Goal: Use online tool/utility: Utilize a website feature to perform a specific function

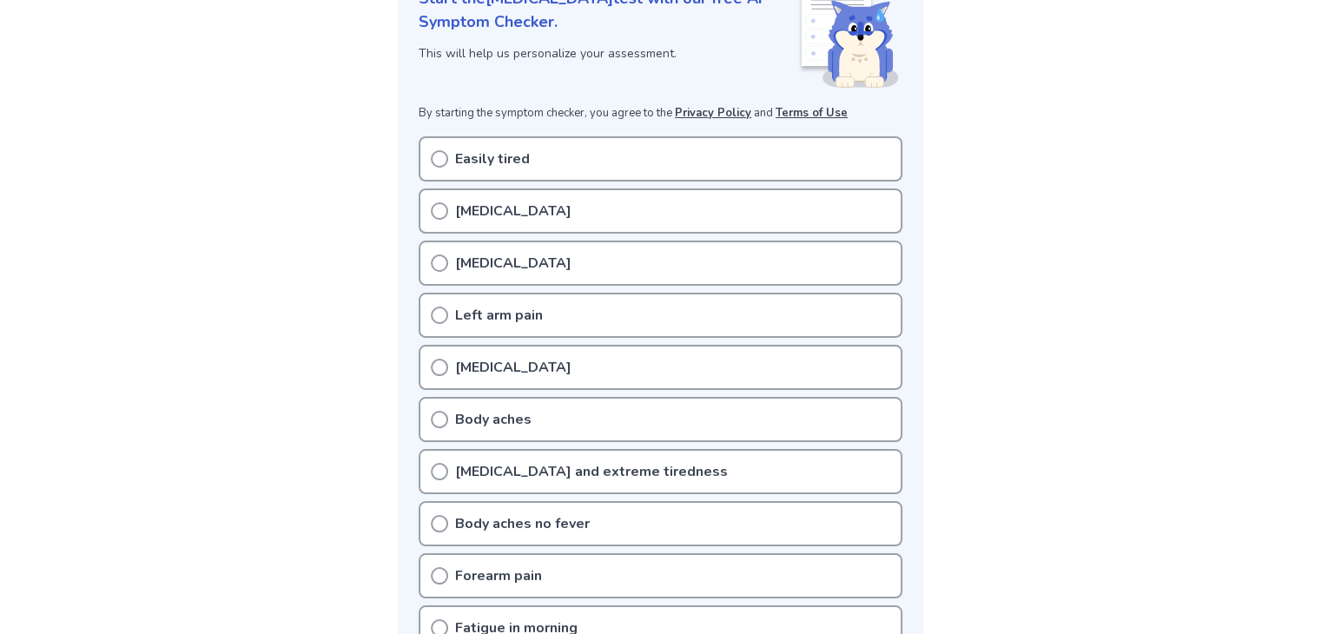
scroll to position [267, 0]
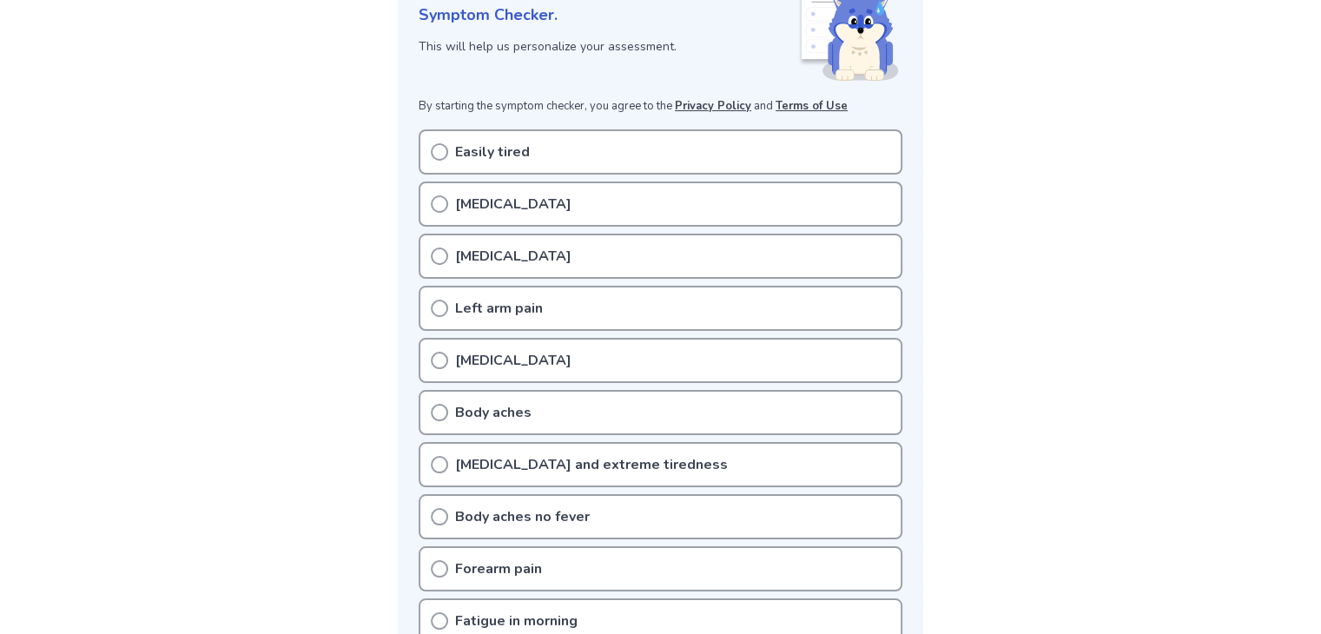
drag, startPoint x: 479, startPoint y: 400, endPoint x: 445, endPoint y: 405, distance: 35.0
click at [445, 405] on icon at bounding box center [439, 412] width 17 height 17
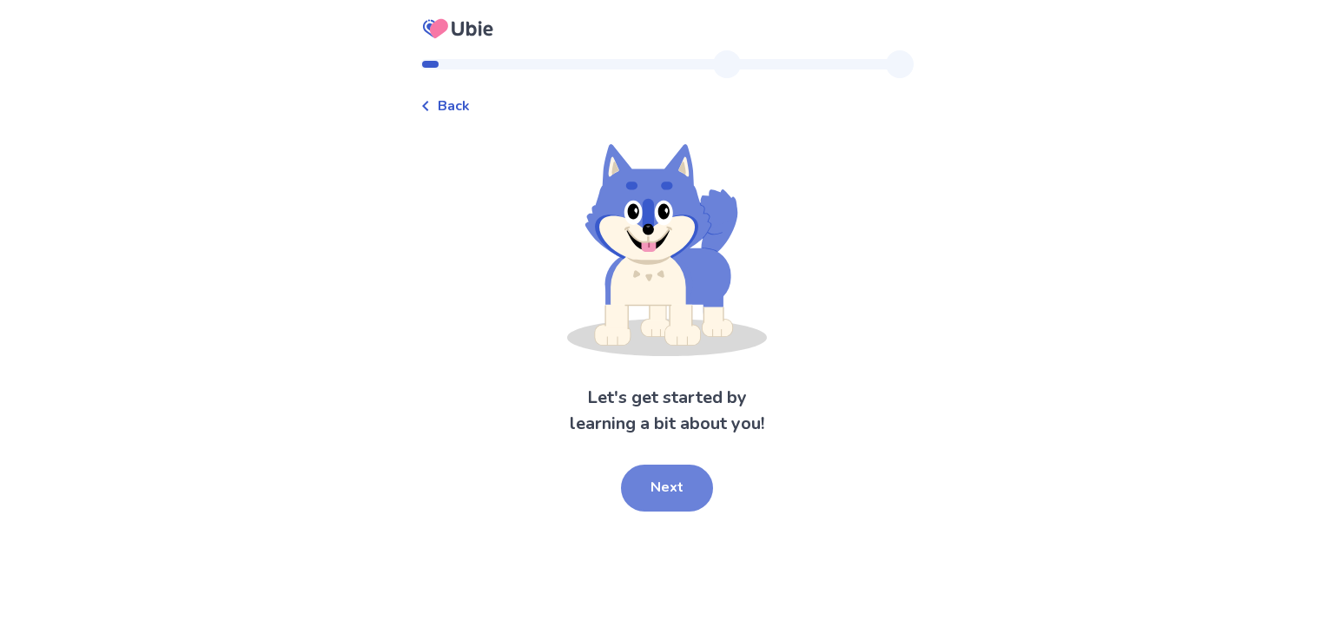
click at [669, 483] on button "Next" at bounding box center [667, 488] width 92 height 47
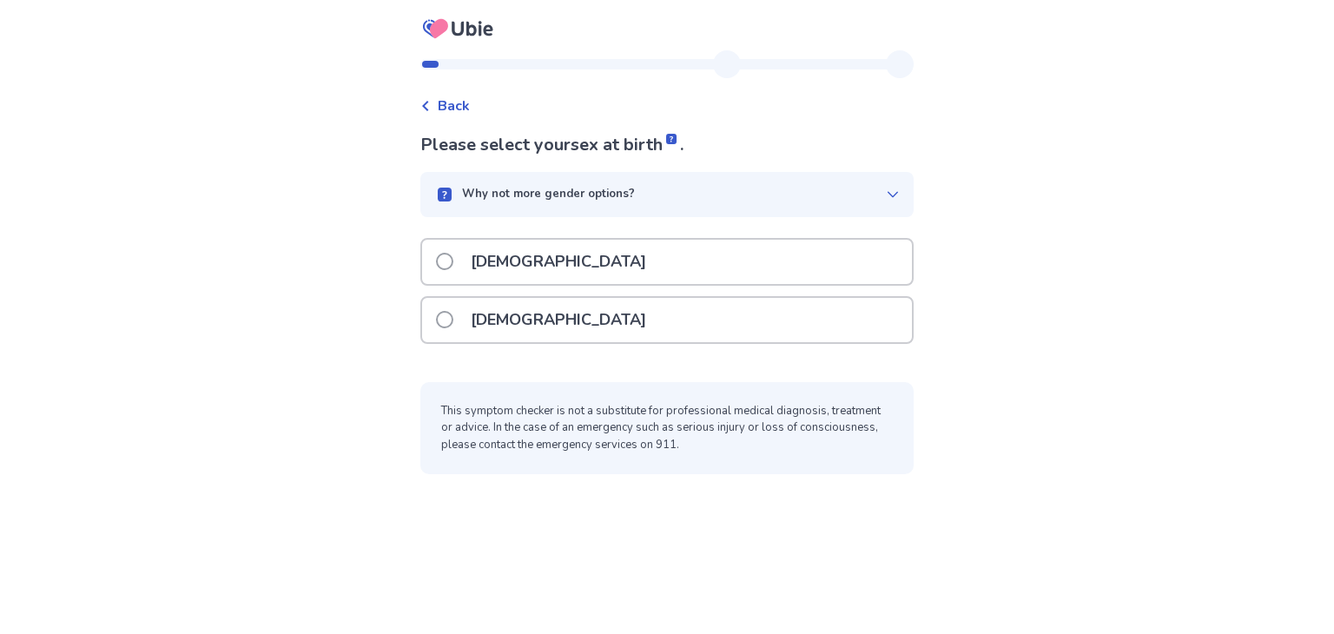
click at [469, 247] on label "Male" at bounding box center [546, 262] width 221 height 44
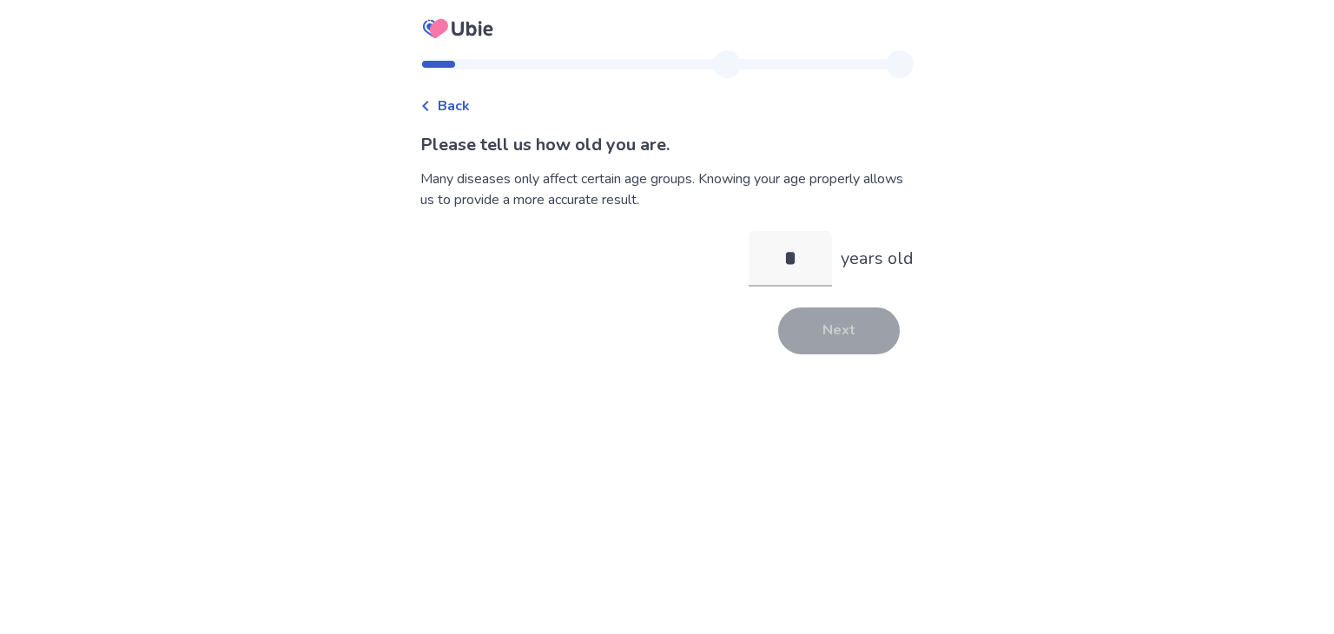
type input "**"
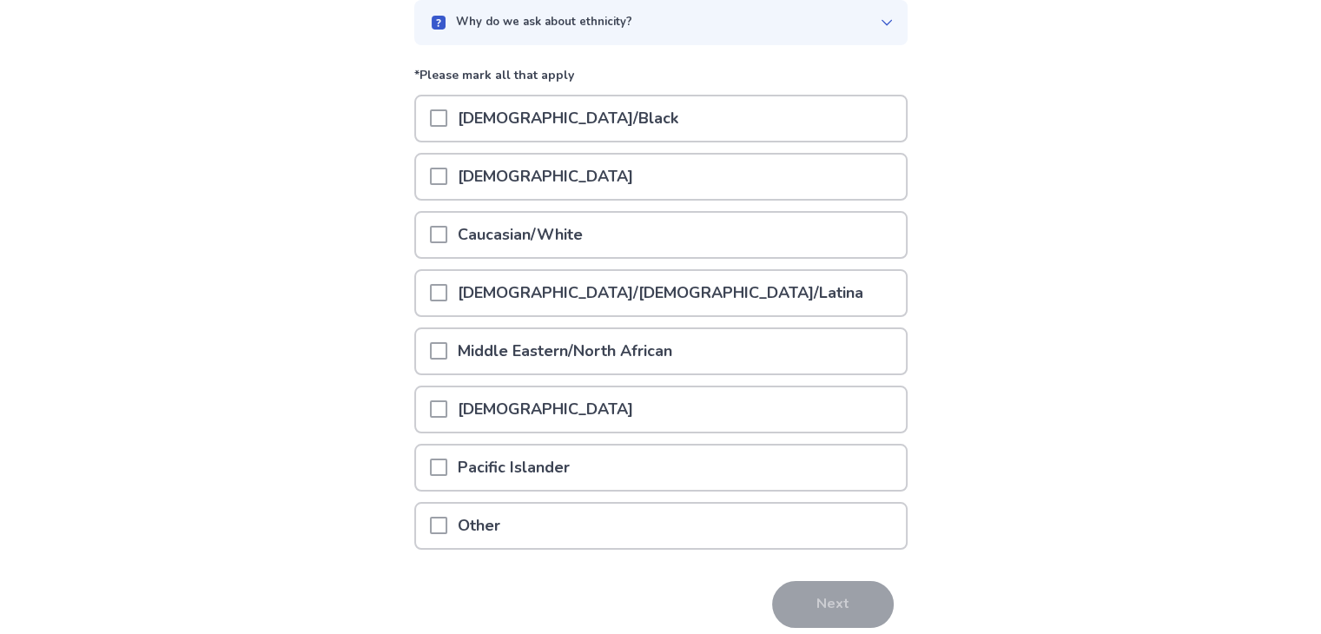
scroll to position [173, 0]
click at [445, 242] on div at bounding box center [438, 234] width 17 height 44
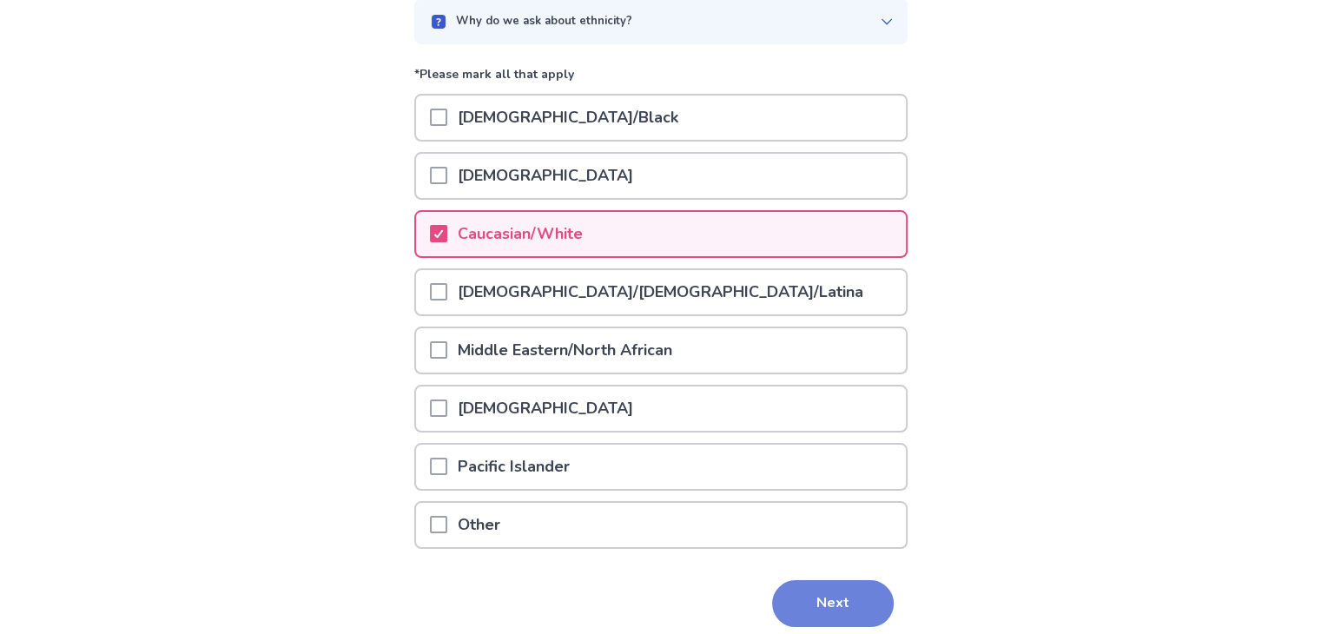
click at [839, 591] on button "Next" at bounding box center [833, 603] width 122 height 47
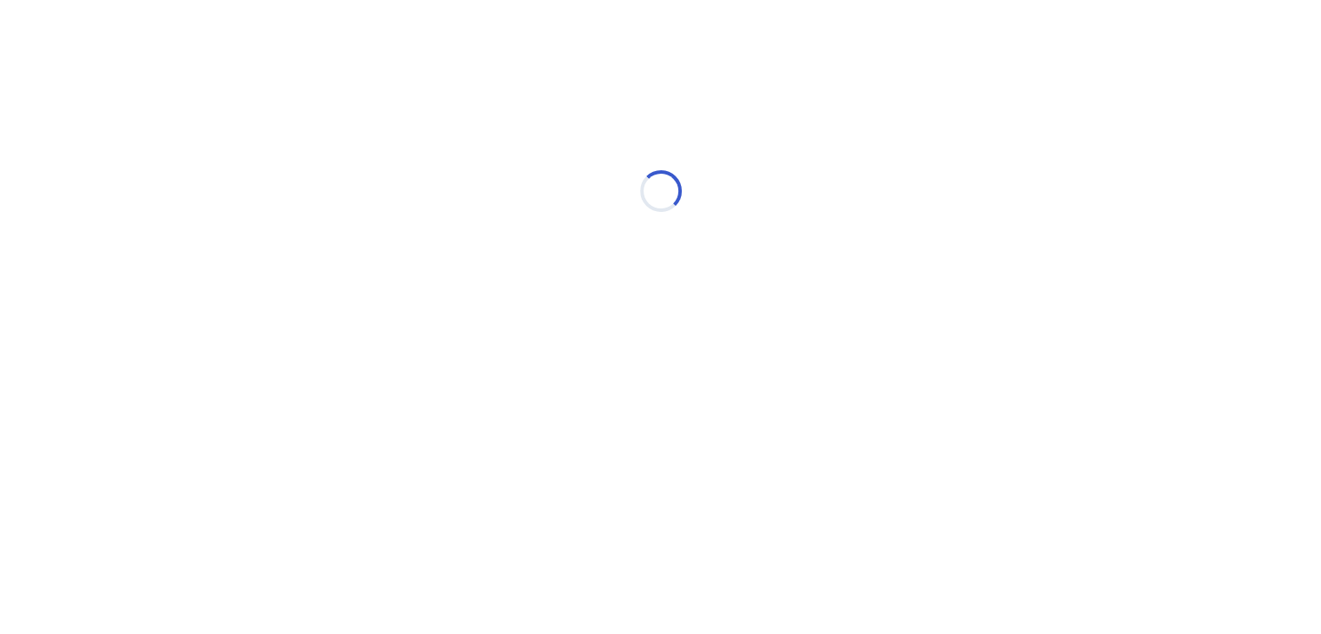
scroll to position [0, 0]
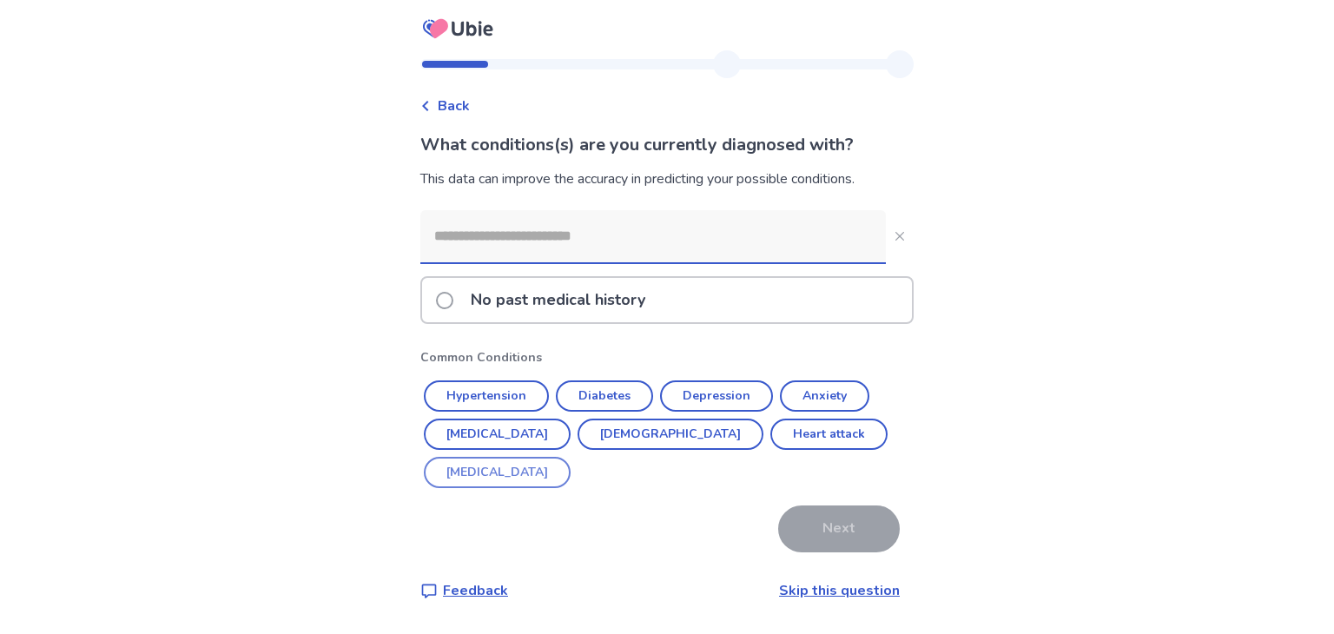
click at [570, 457] on button "ADHD" at bounding box center [497, 472] width 147 height 31
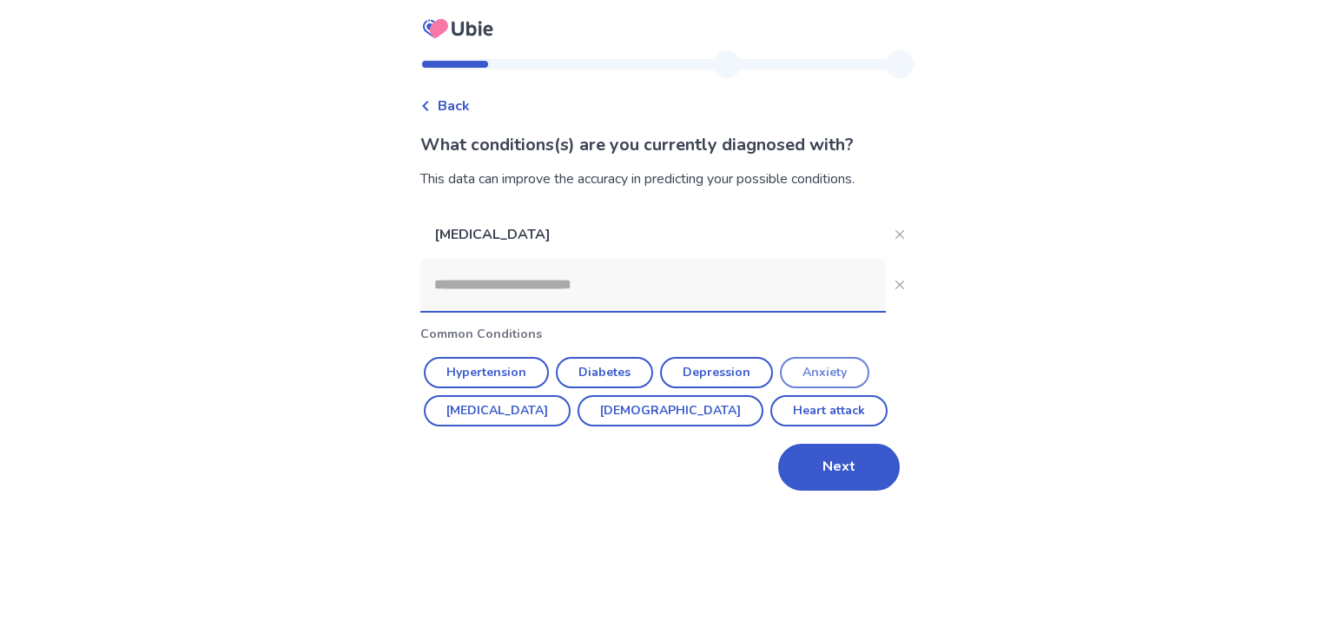
click at [822, 372] on button "Anxiety" at bounding box center [824, 372] width 89 height 31
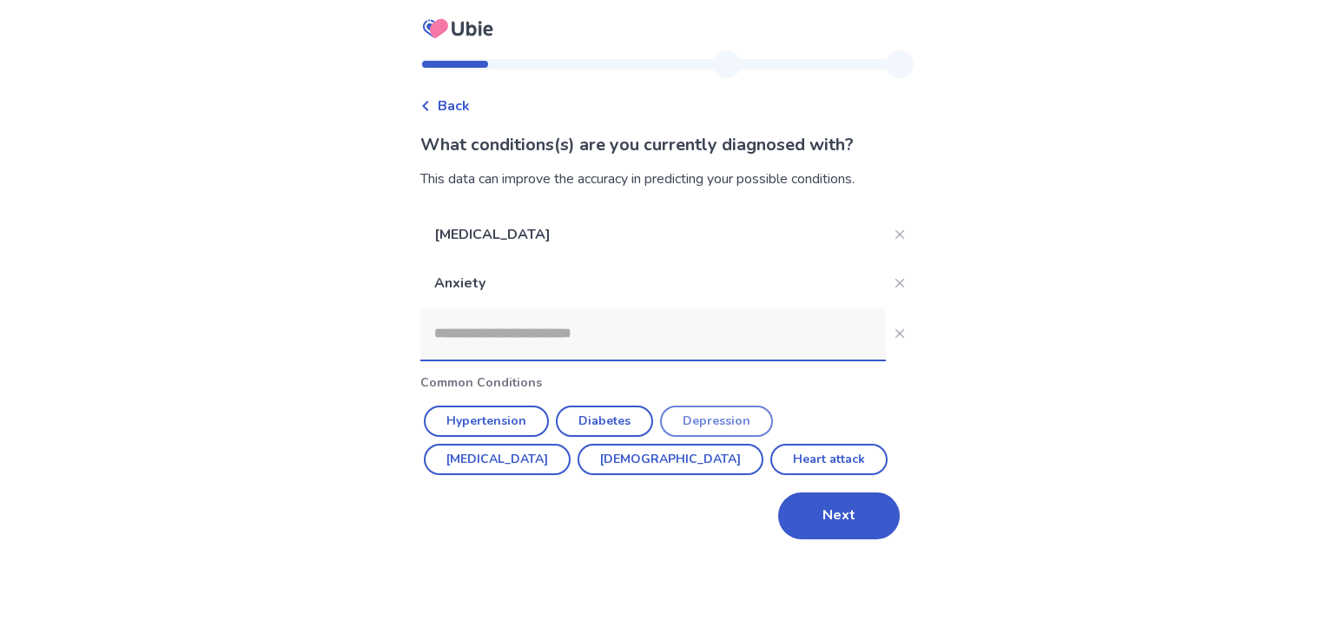
click at [718, 432] on button "Depression" at bounding box center [716, 420] width 113 height 31
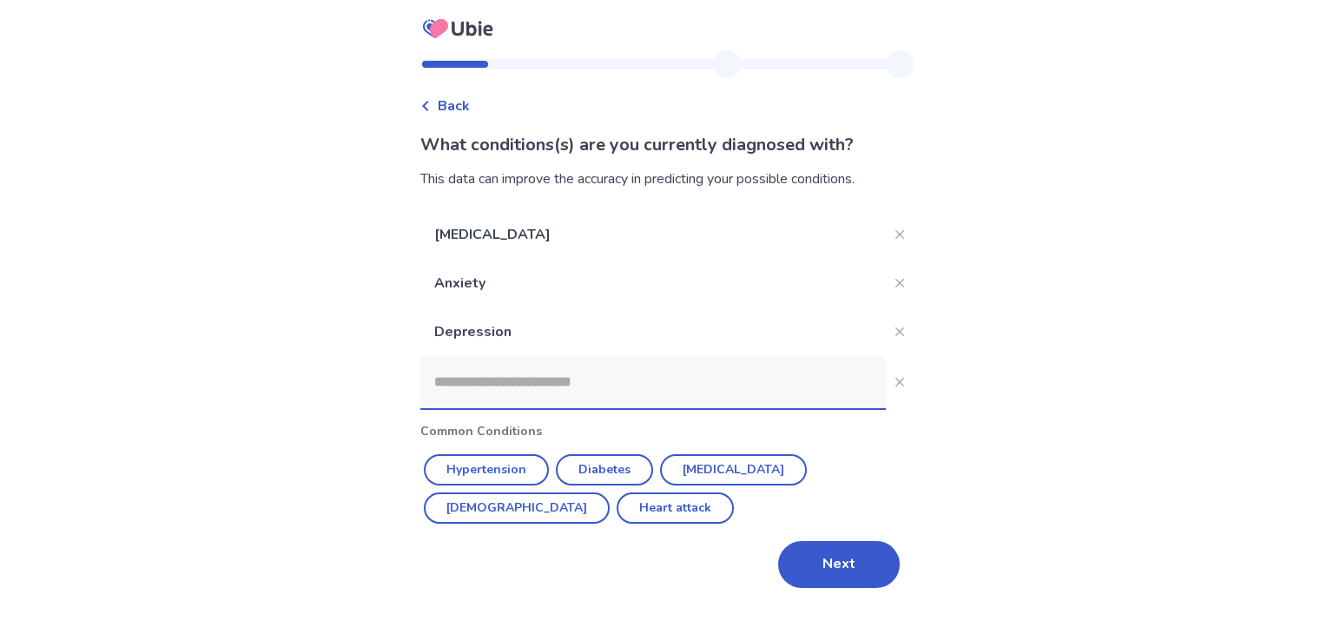
click at [526, 389] on input at bounding box center [652, 382] width 465 height 52
click at [526, 389] on input "*" at bounding box center [646, 382] width 465 height 52
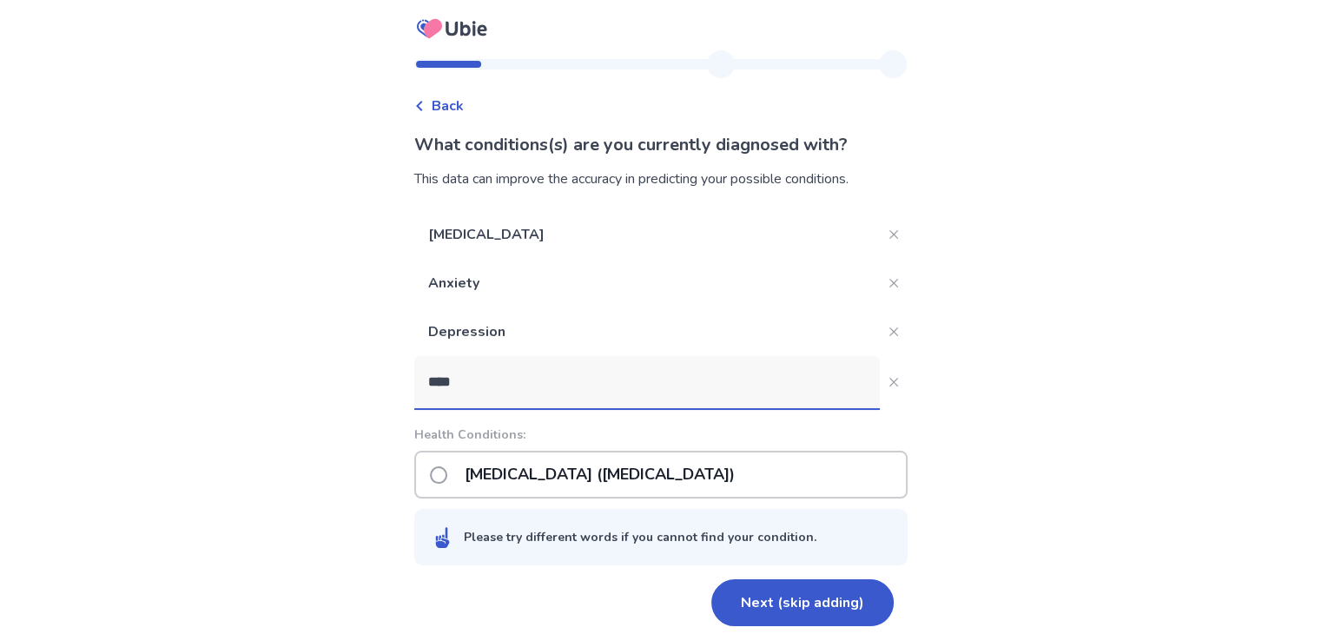
type input "****"
click at [447, 475] on span at bounding box center [438, 474] width 17 height 17
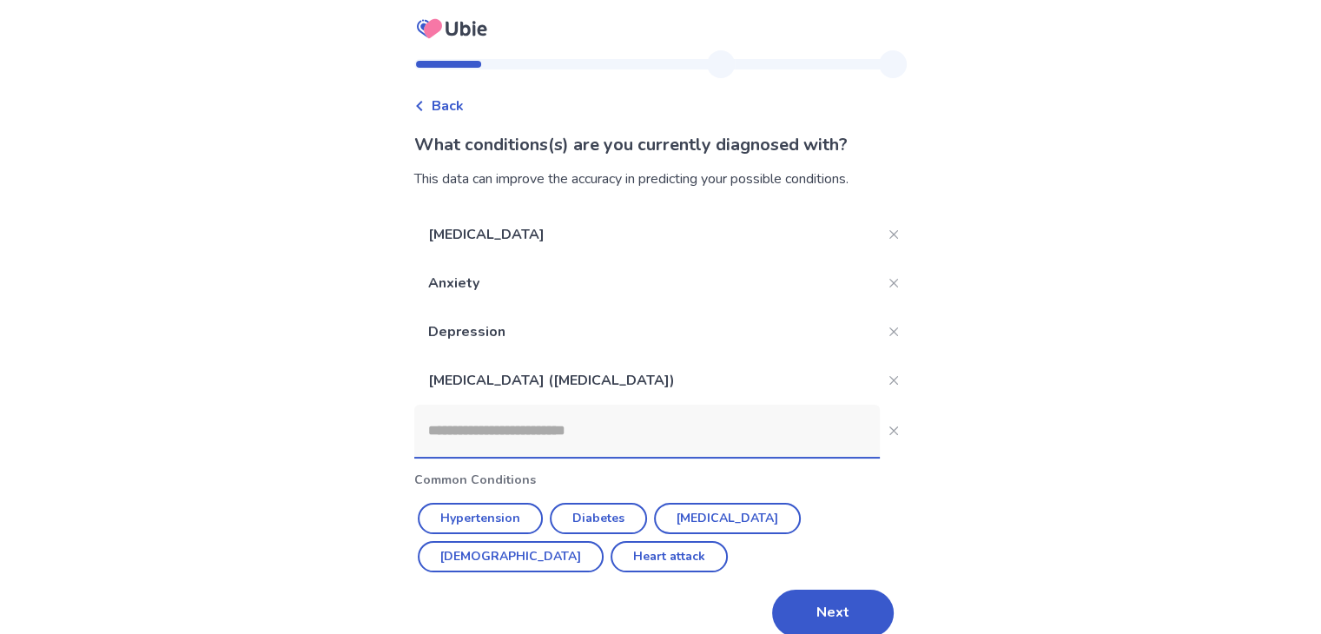
click at [478, 421] on input at bounding box center [646, 431] width 465 height 52
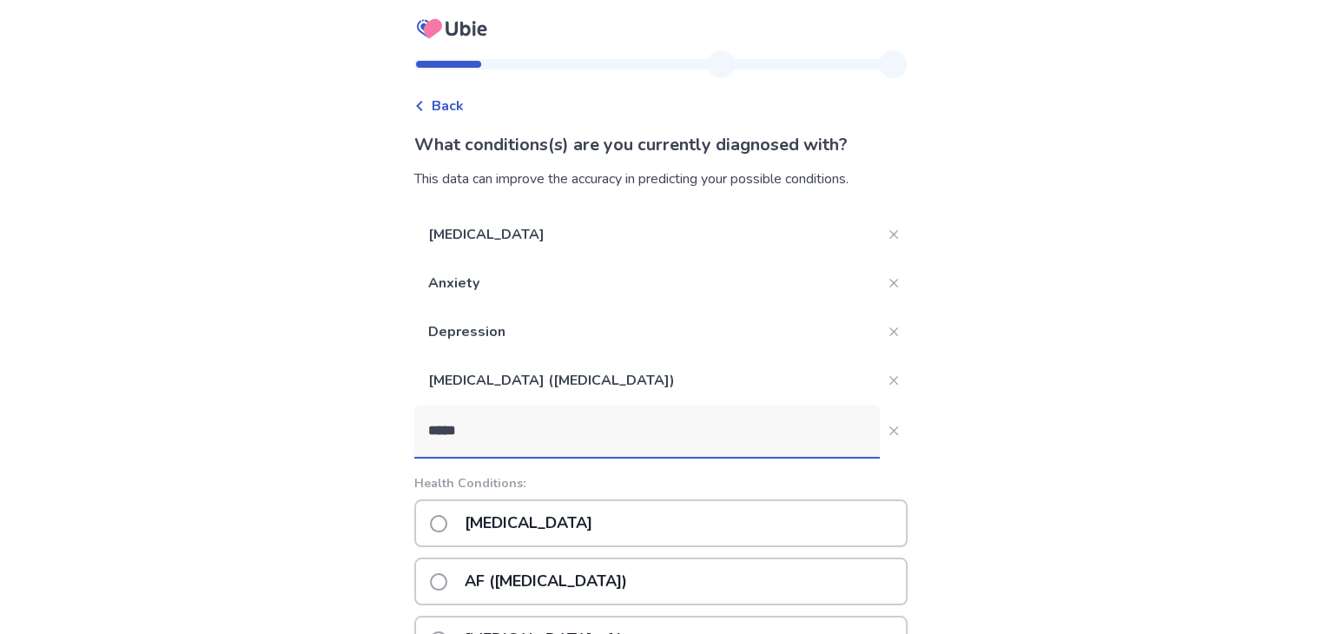
type input "*****"
click at [445, 521] on span at bounding box center [438, 523] width 17 height 17
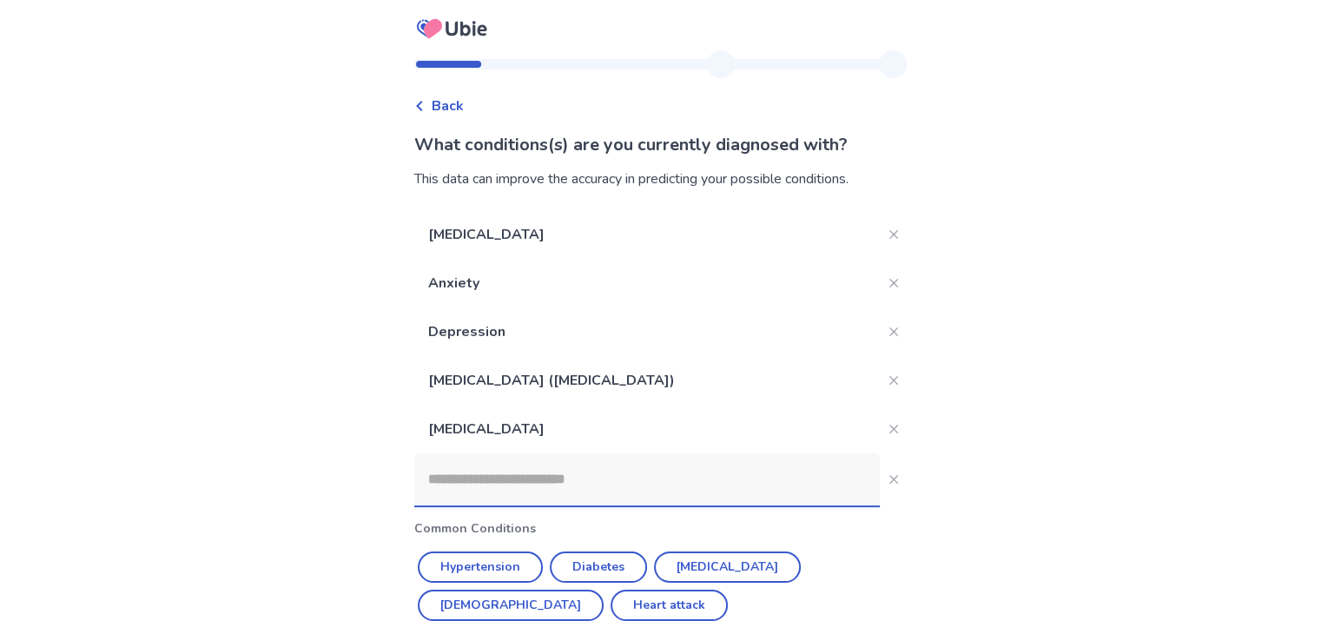
click at [511, 486] on input at bounding box center [646, 479] width 465 height 52
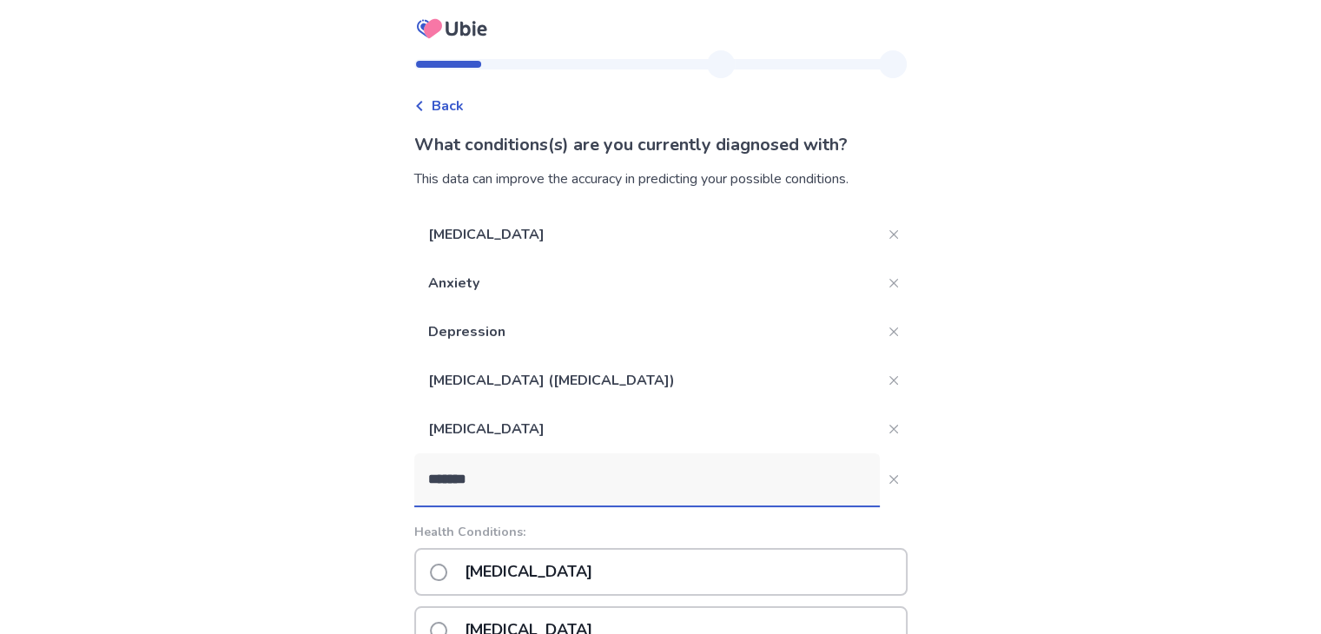
type input "*******"
click at [447, 574] on span at bounding box center [438, 571] width 17 height 17
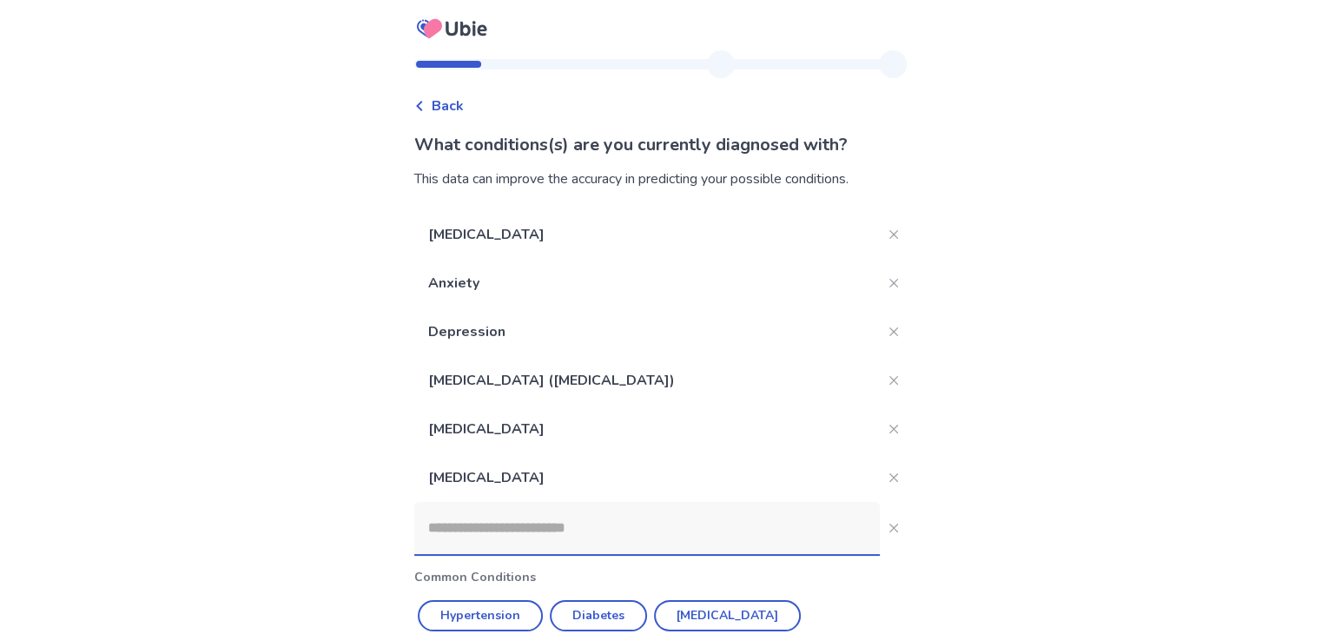
click at [558, 541] on input at bounding box center [646, 528] width 465 height 52
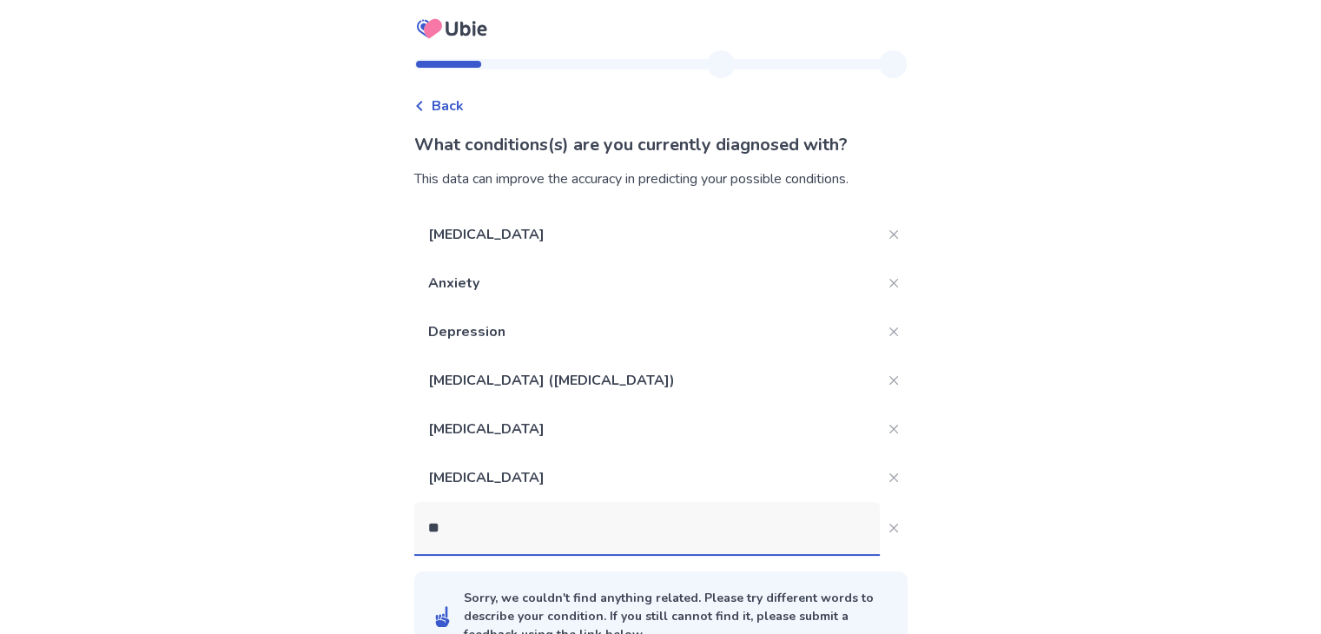
type input "*"
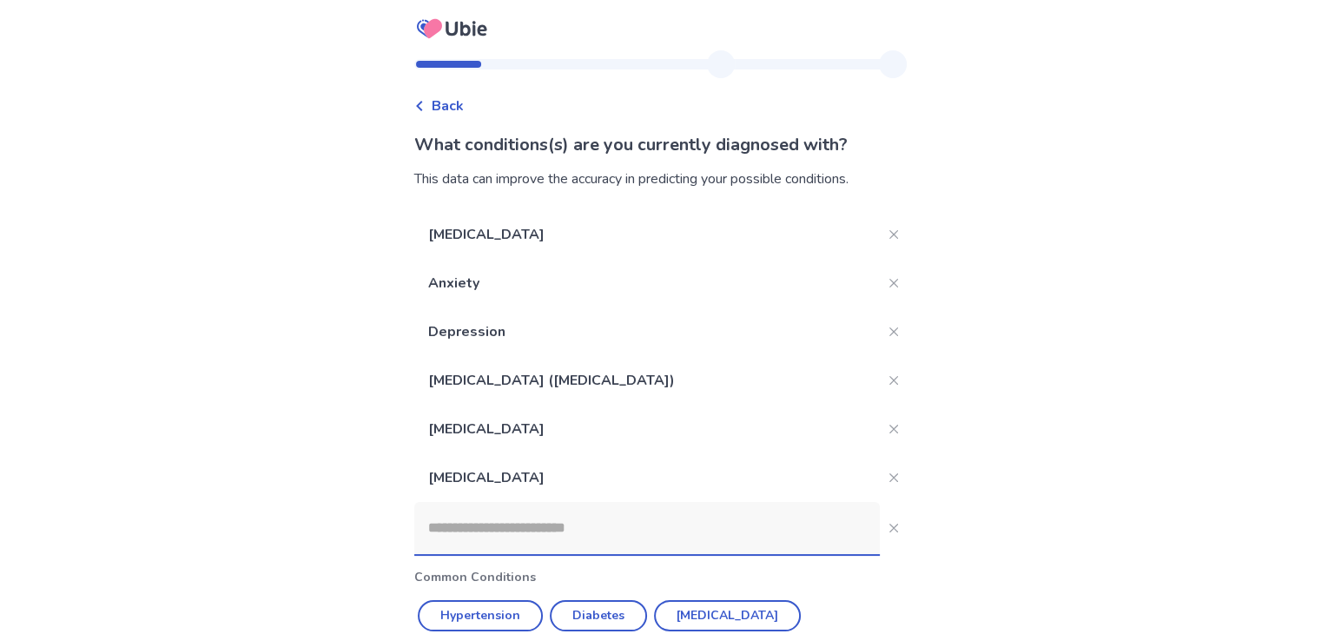
type input "*"
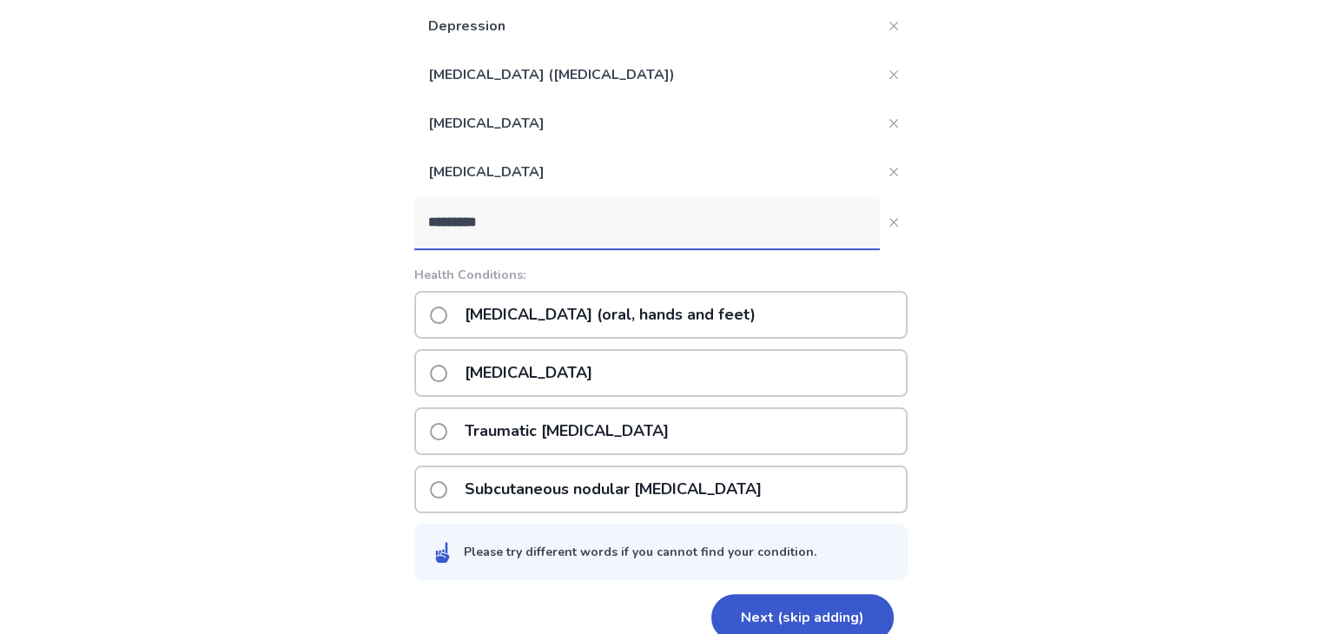
scroll to position [330, 0]
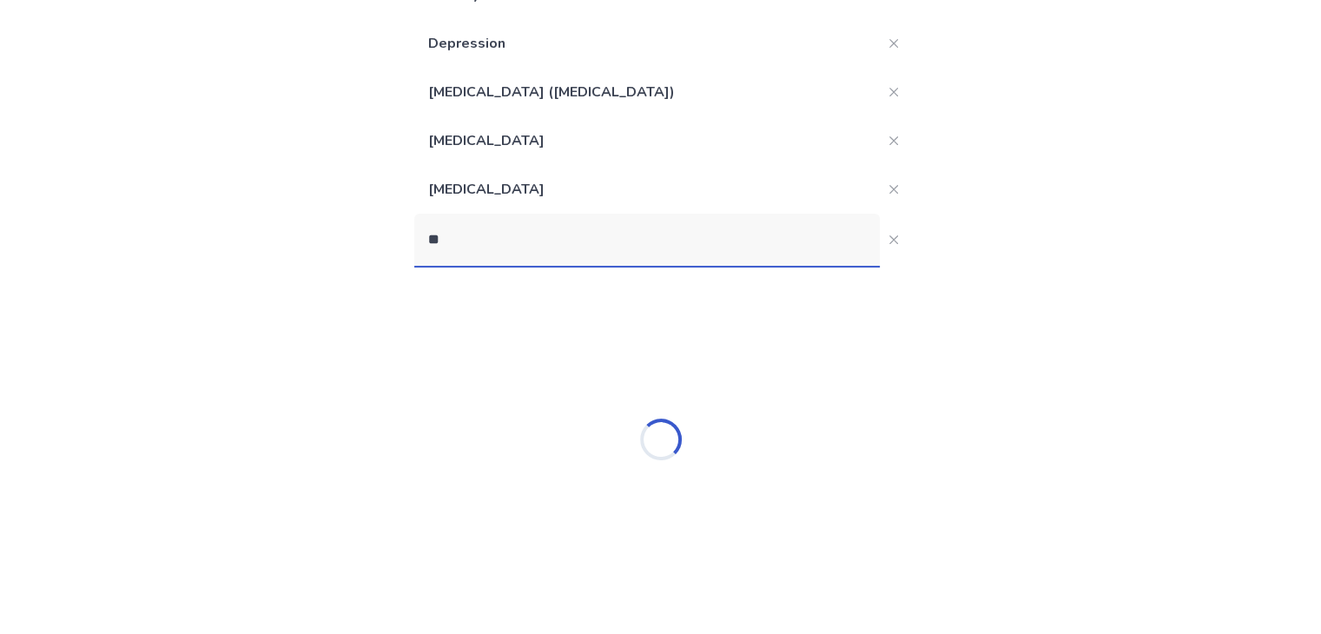
type input "*"
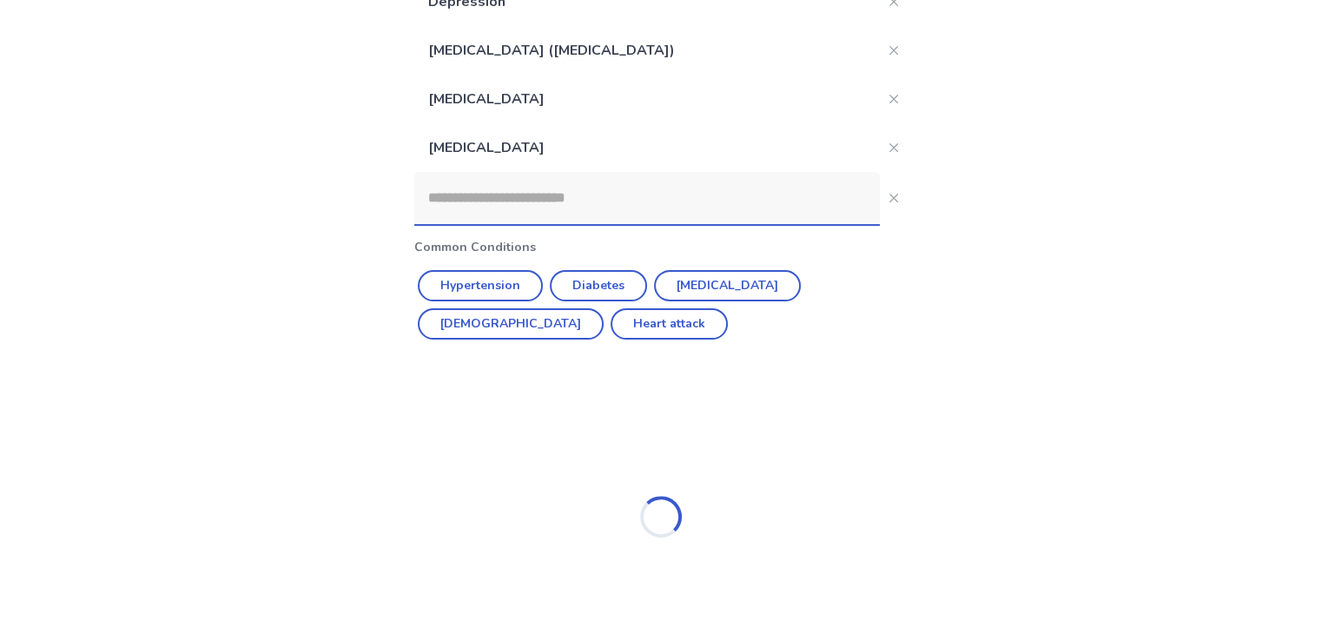
scroll to position [121, 0]
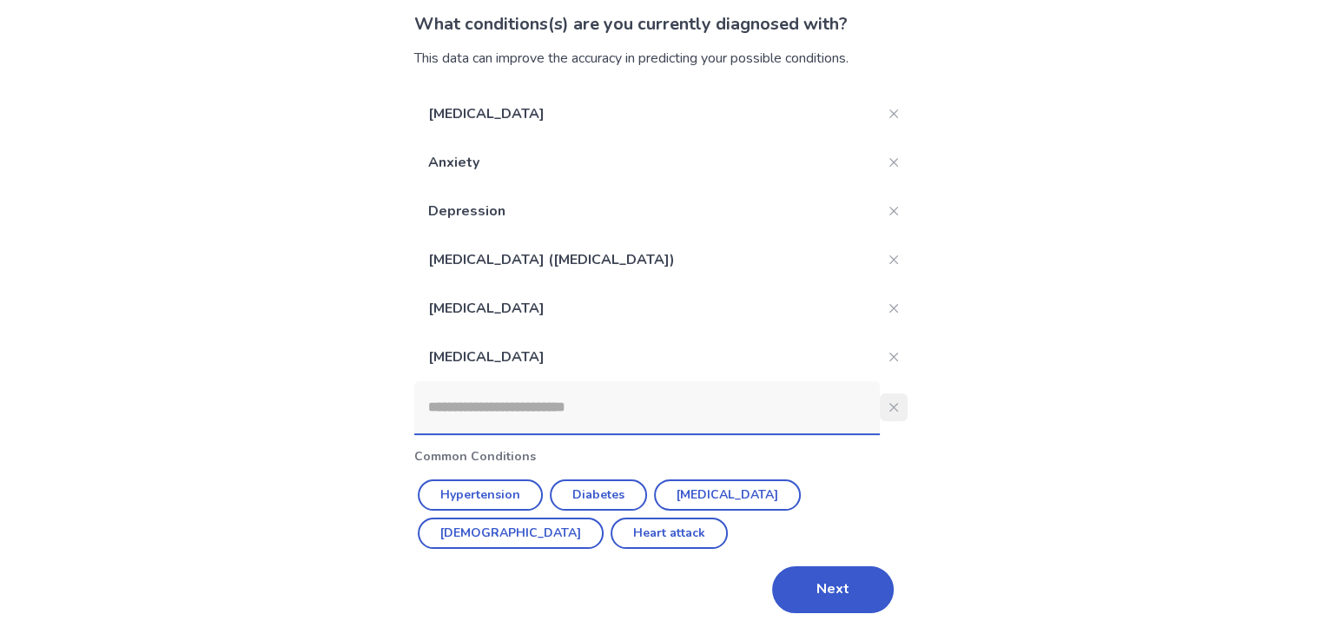
click at [889, 407] on icon "Close" at bounding box center [893, 407] width 9 height 9
click at [836, 605] on button "Next" at bounding box center [833, 589] width 122 height 47
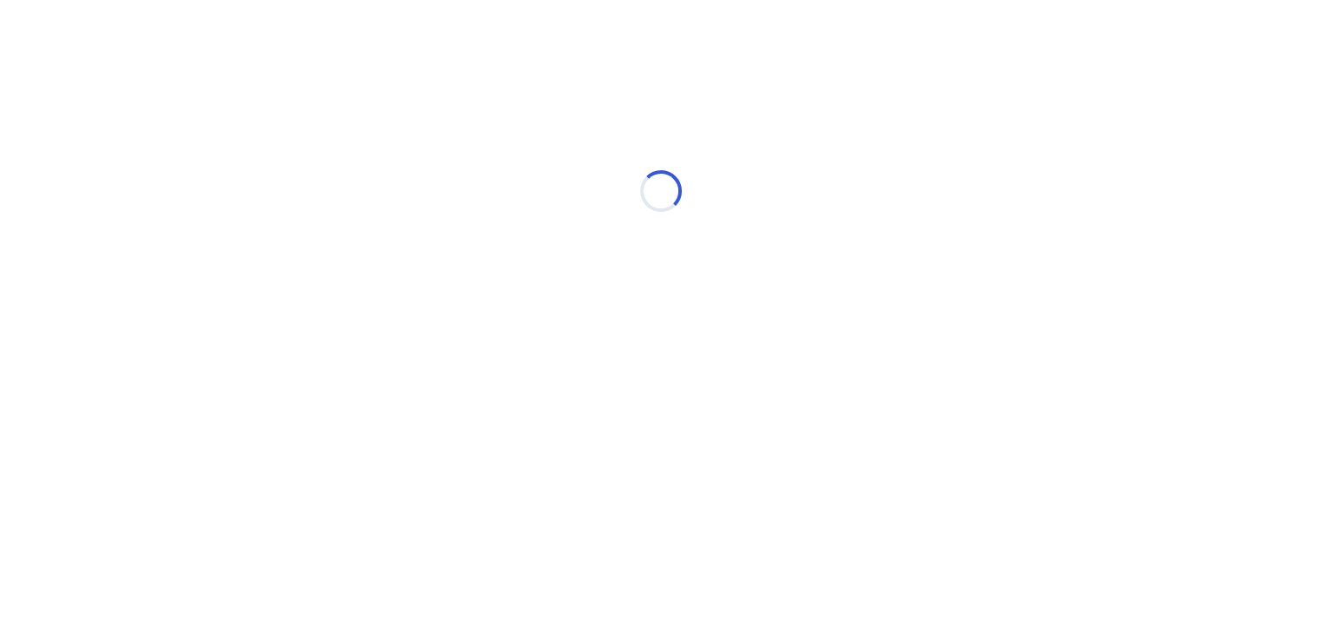
scroll to position [0, 0]
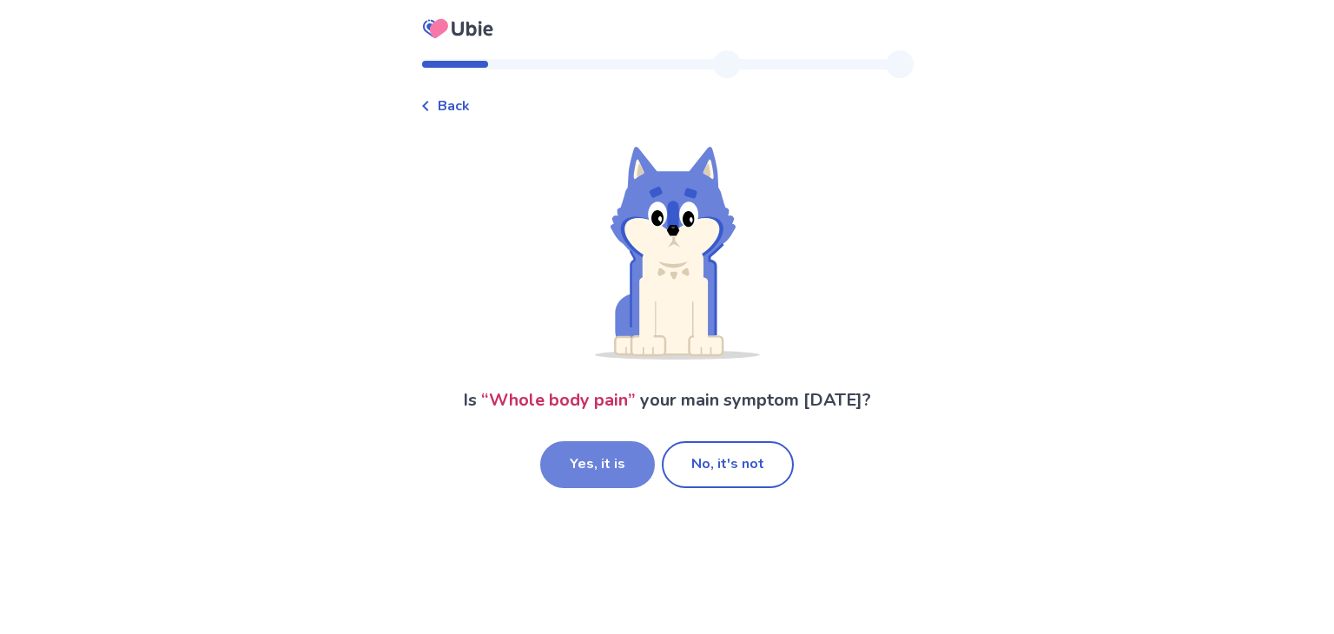
click at [624, 466] on button "Yes, it is" at bounding box center [597, 464] width 115 height 47
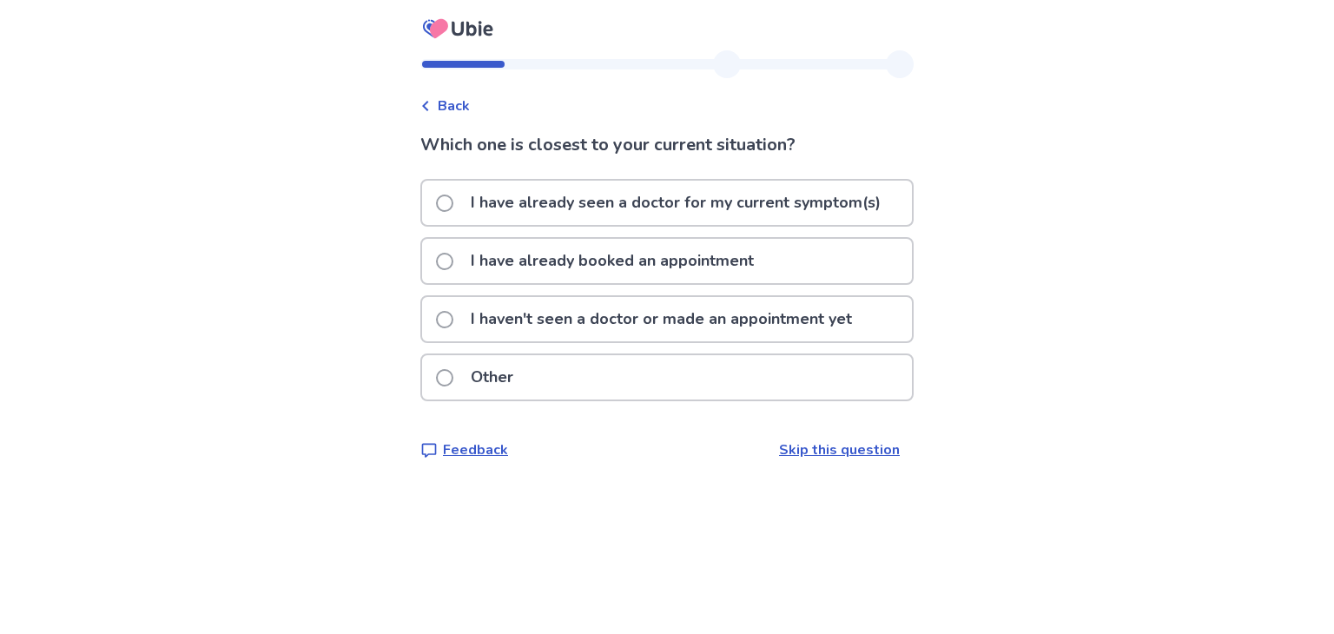
click at [583, 196] on p "I have already seen a doctor for my current symptom(s)" at bounding box center [675, 203] width 431 height 44
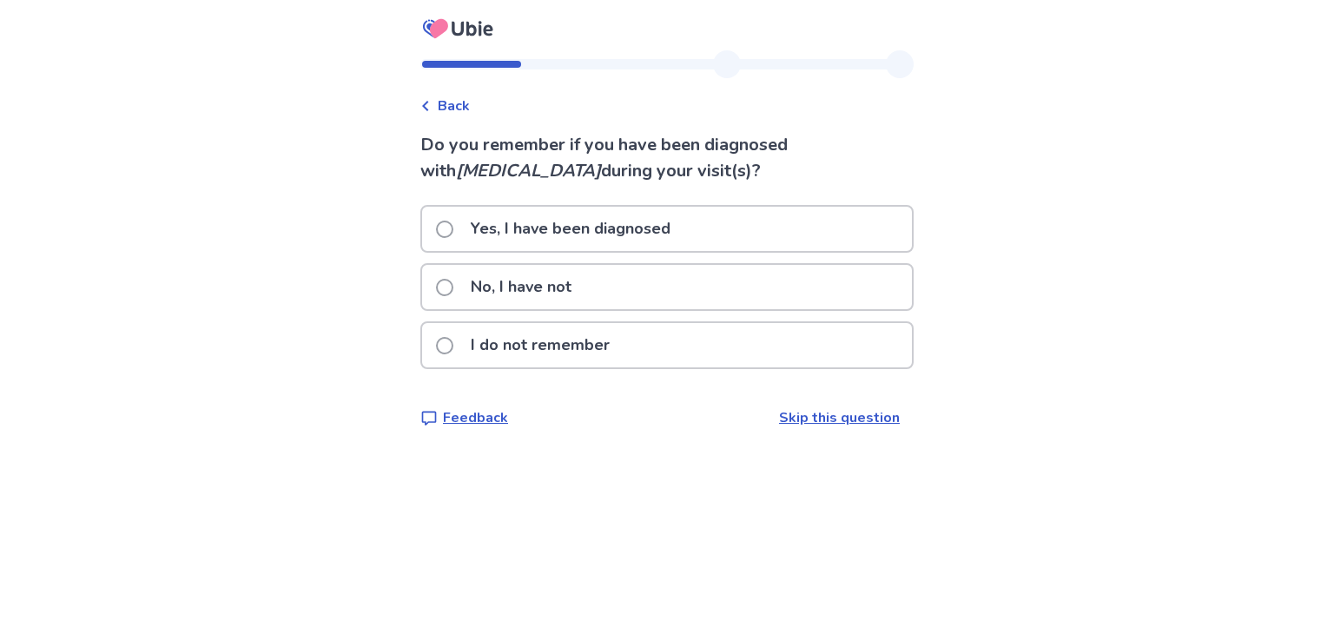
click at [630, 234] on p "Yes, I have been diagnosed" at bounding box center [570, 229] width 221 height 44
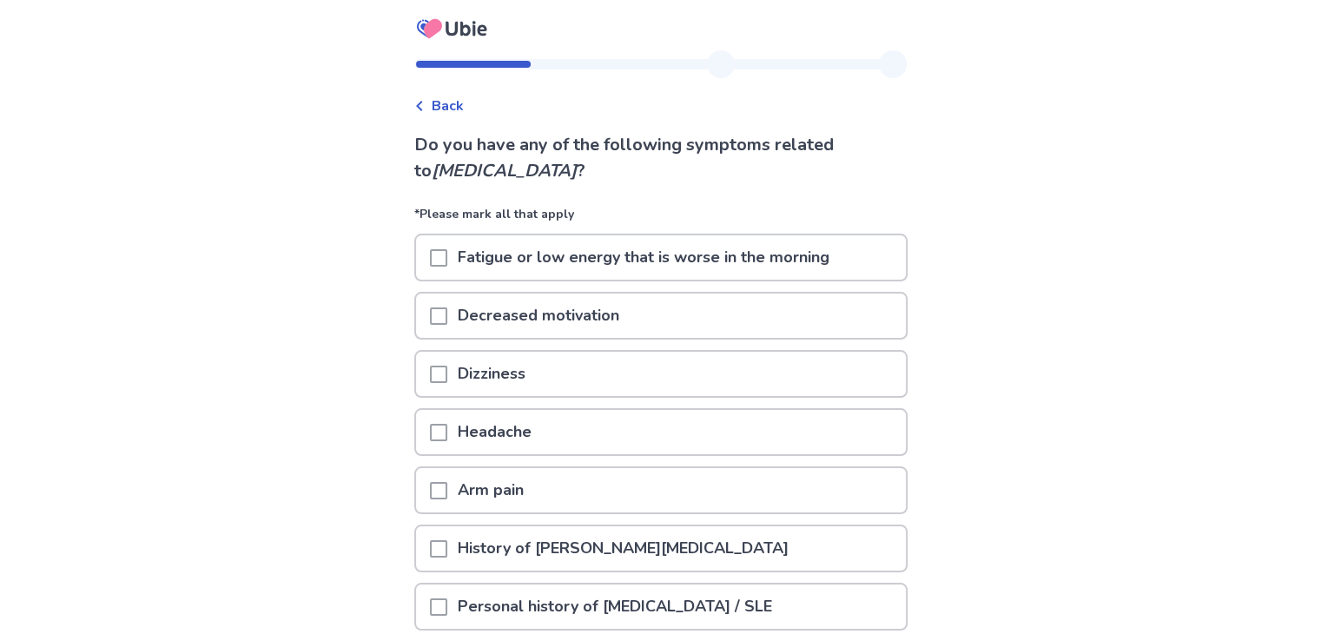
click at [447, 257] on span at bounding box center [438, 257] width 17 height 17
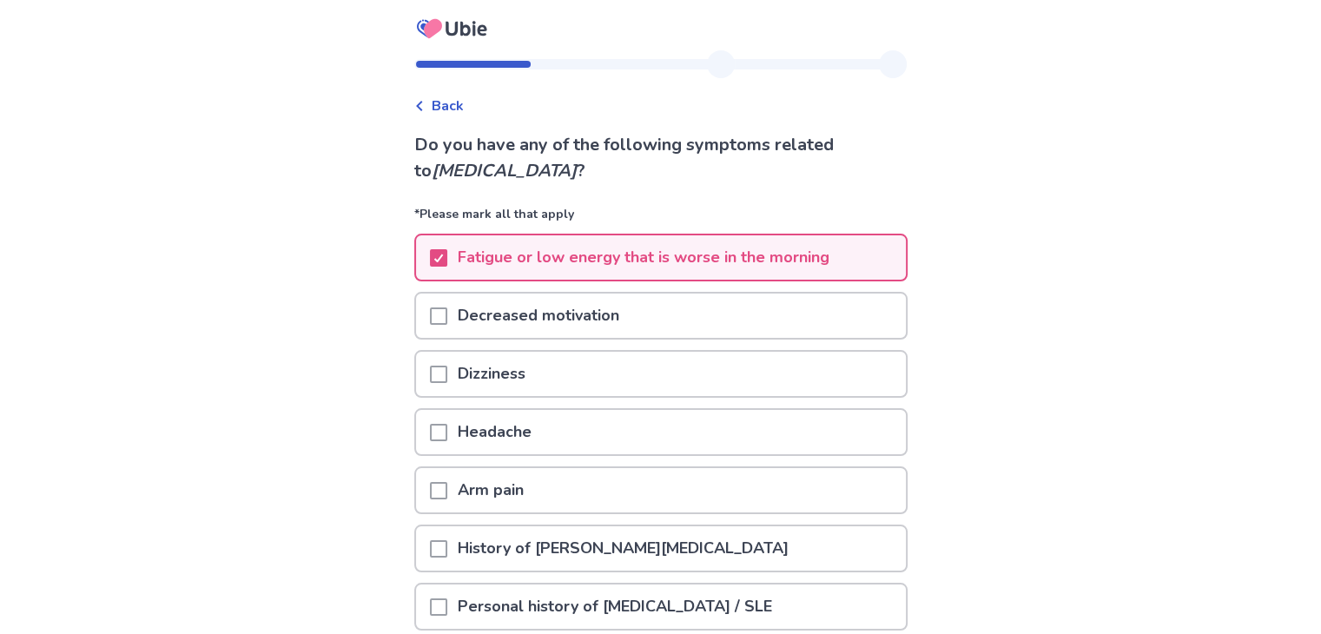
click at [447, 307] on span at bounding box center [438, 315] width 17 height 17
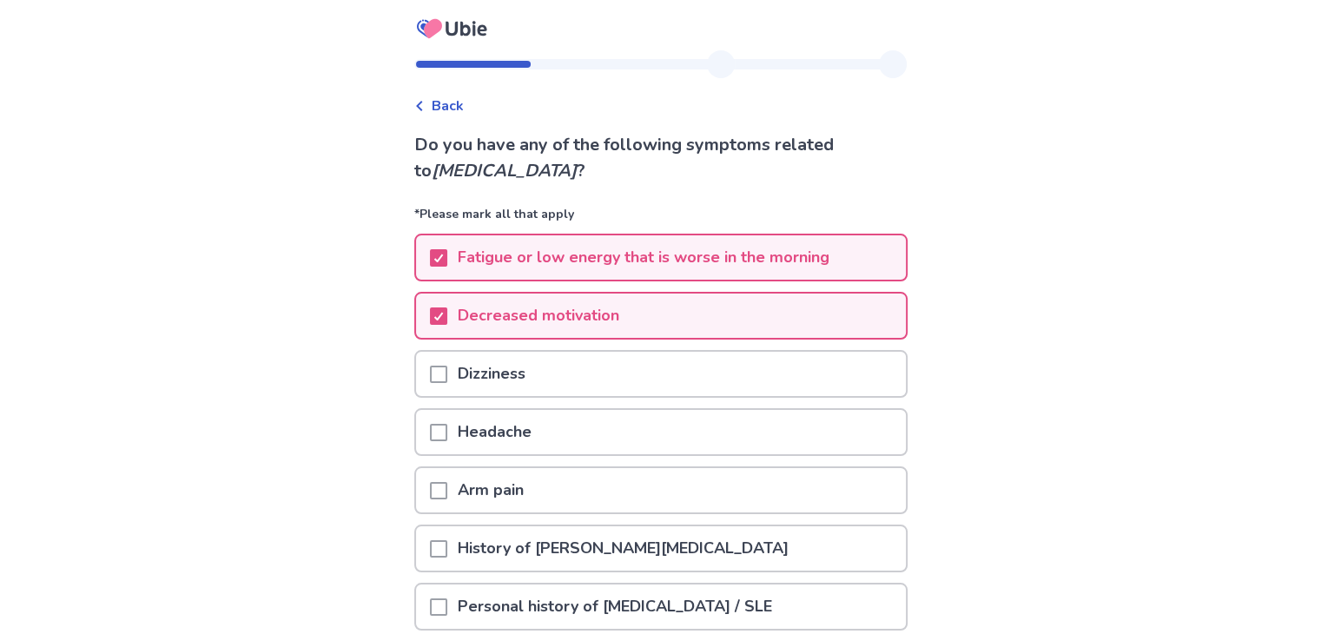
click at [447, 374] on span at bounding box center [438, 374] width 17 height 17
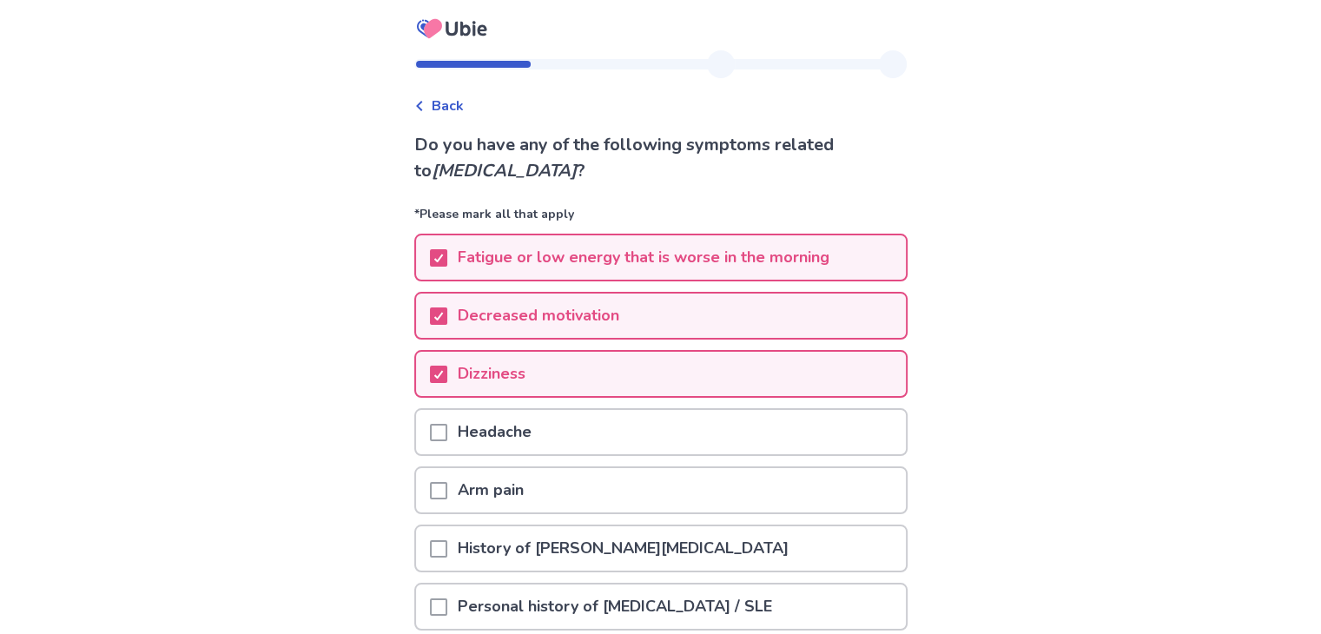
click at [447, 425] on span at bounding box center [438, 432] width 17 height 17
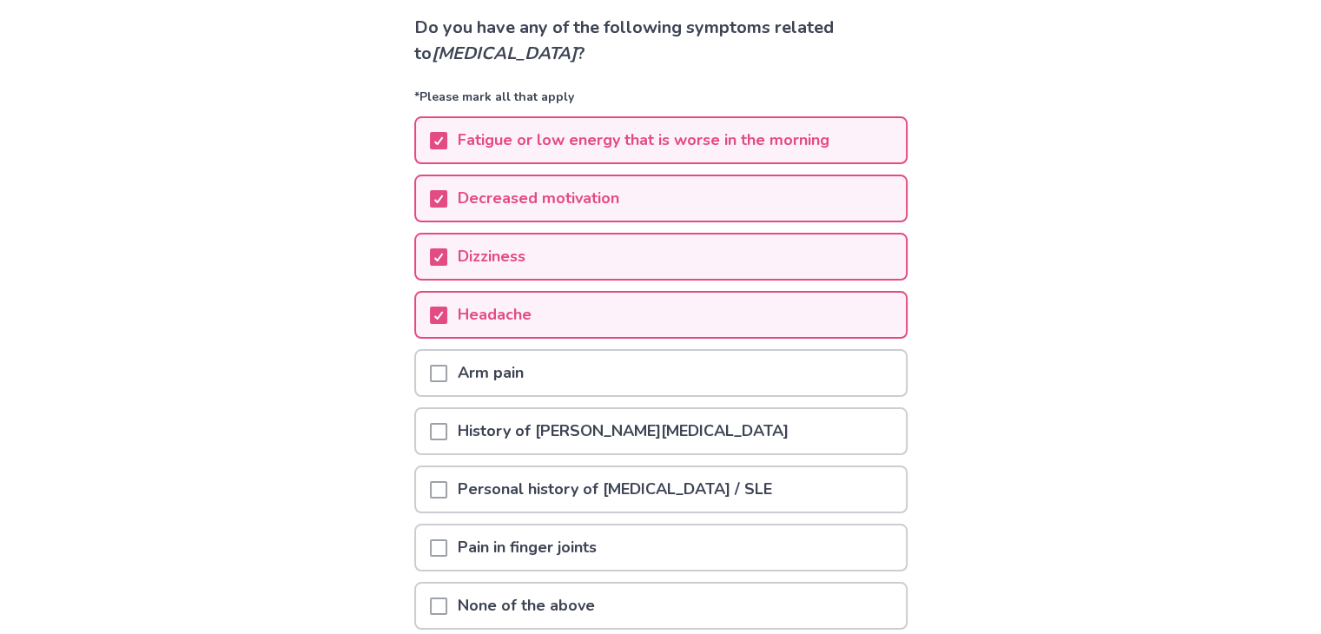
scroll to position [118, 0]
click at [439, 374] on span at bounding box center [438, 372] width 17 height 17
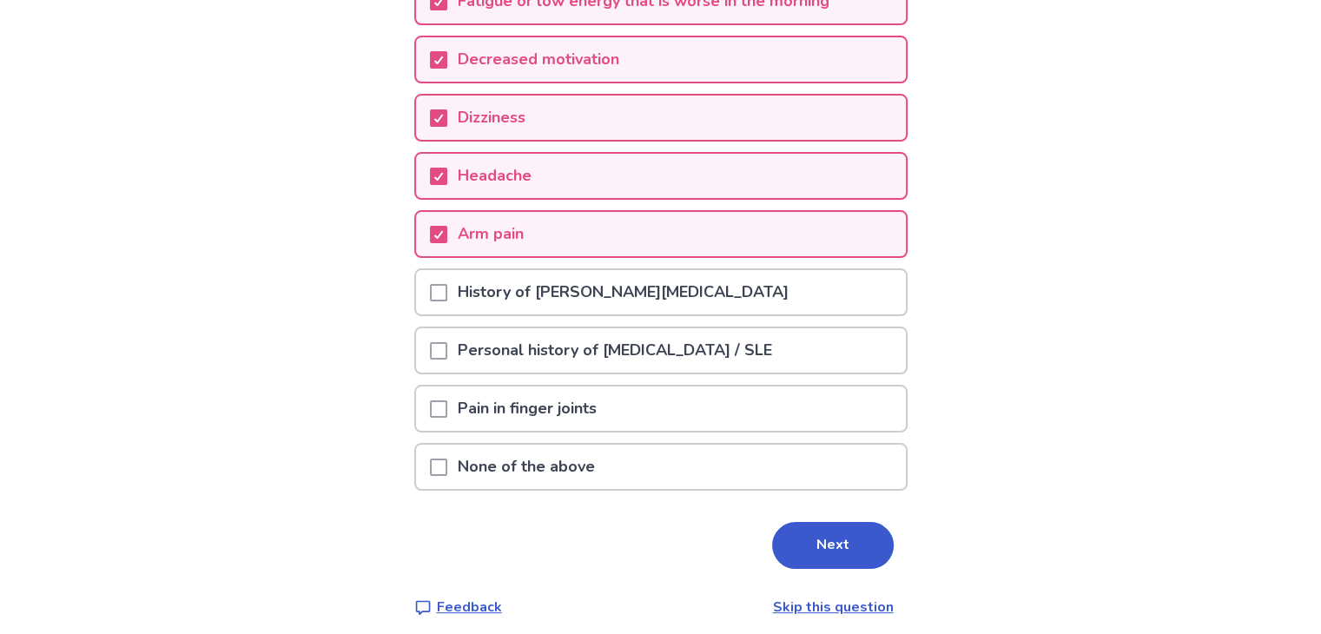
scroll to position [261, 0]
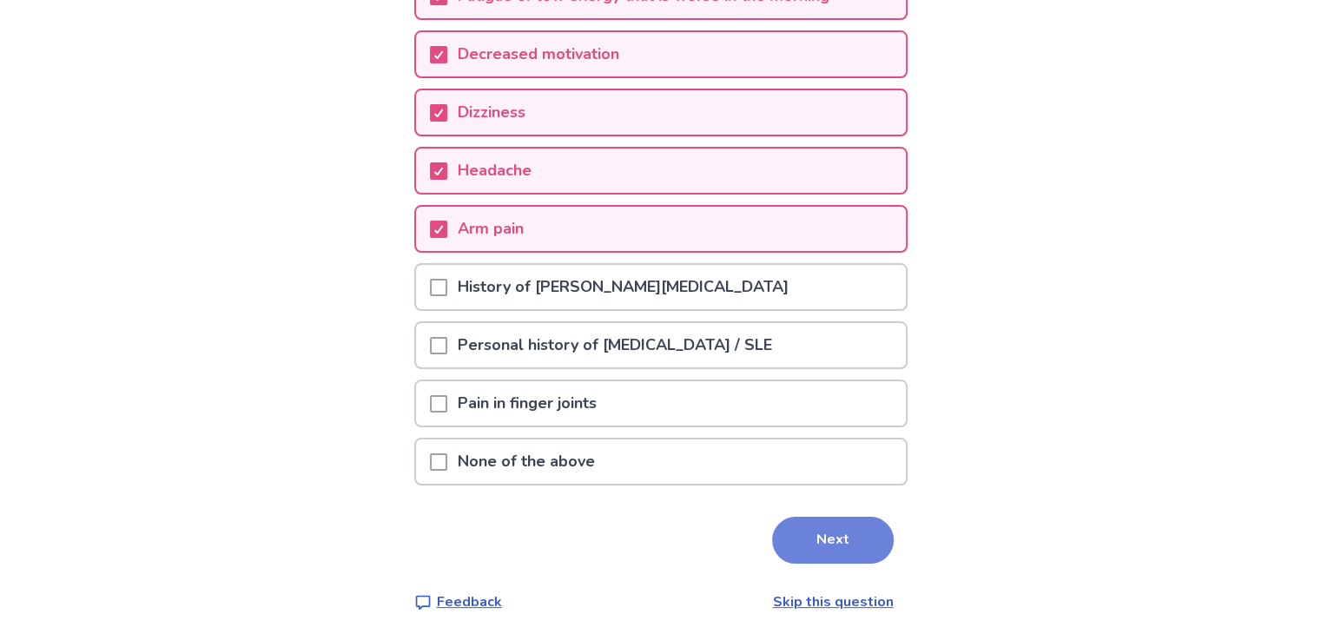
click at [814, 550] on button "Next" at bounding box center [833, 540] width 122 height 47
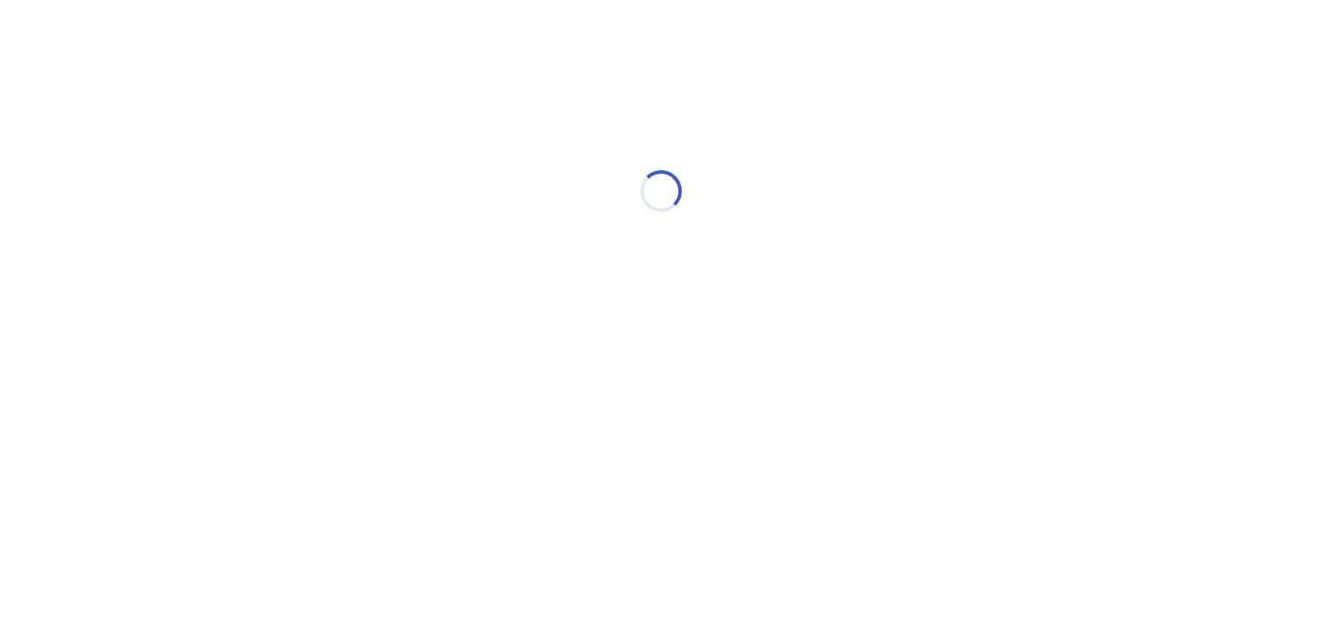
scroll to position [0, 0]
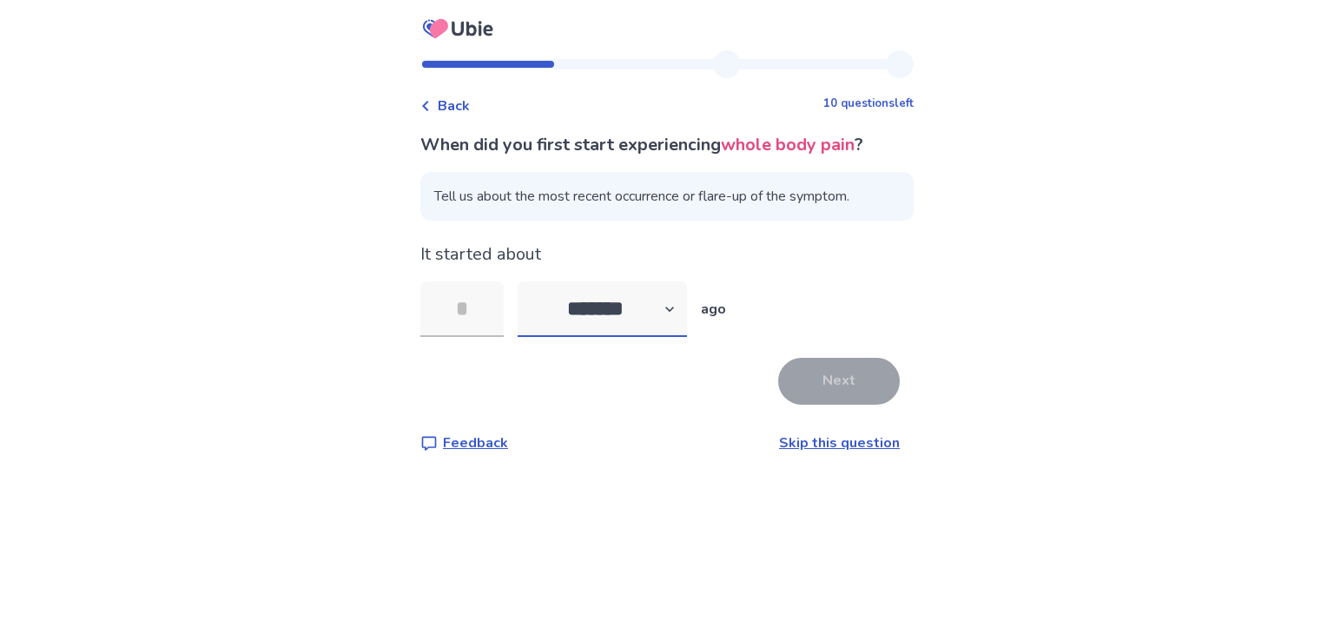
click at [673, 313] on select "******* ****** ******* ******** *******" at bounding box center [601, 309] width 169 height 56
select select "*"
click at [528, 281] on select "******* ****** ******* ******** *******" at bounding box center [601, 309] width 169 height 56
click at [487, 304] on input "tel" at bounding box center [461, 309] width 83 height 56
type input "*"
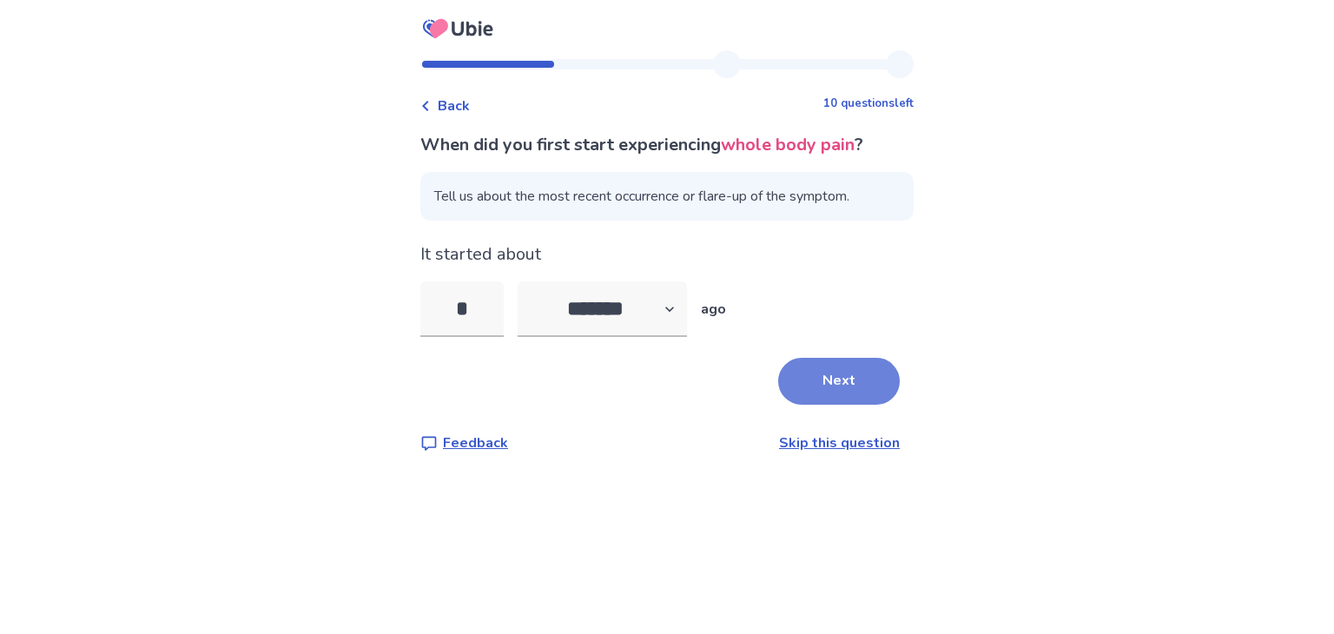
click at [823, 386] on button "Next" at bounding box center [839, 381] width 122 height 47
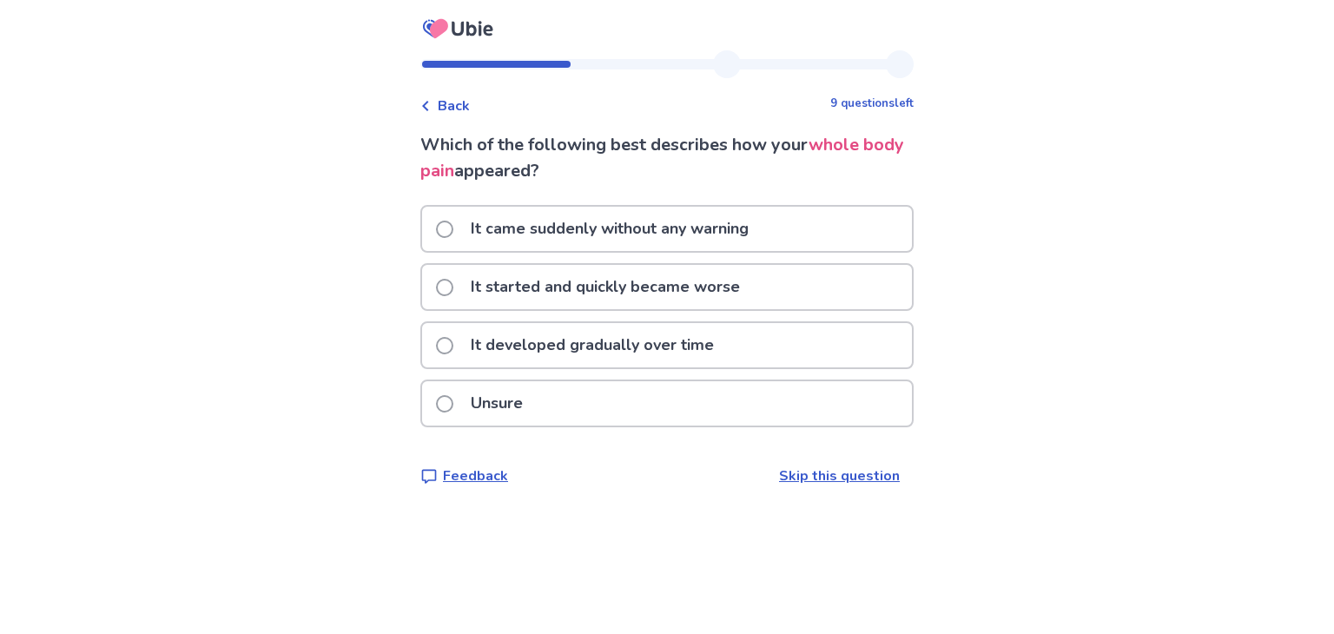
click at [573, 344] on p "It developed gradually over time" at bounding box center [592, 345] width 264 height 44
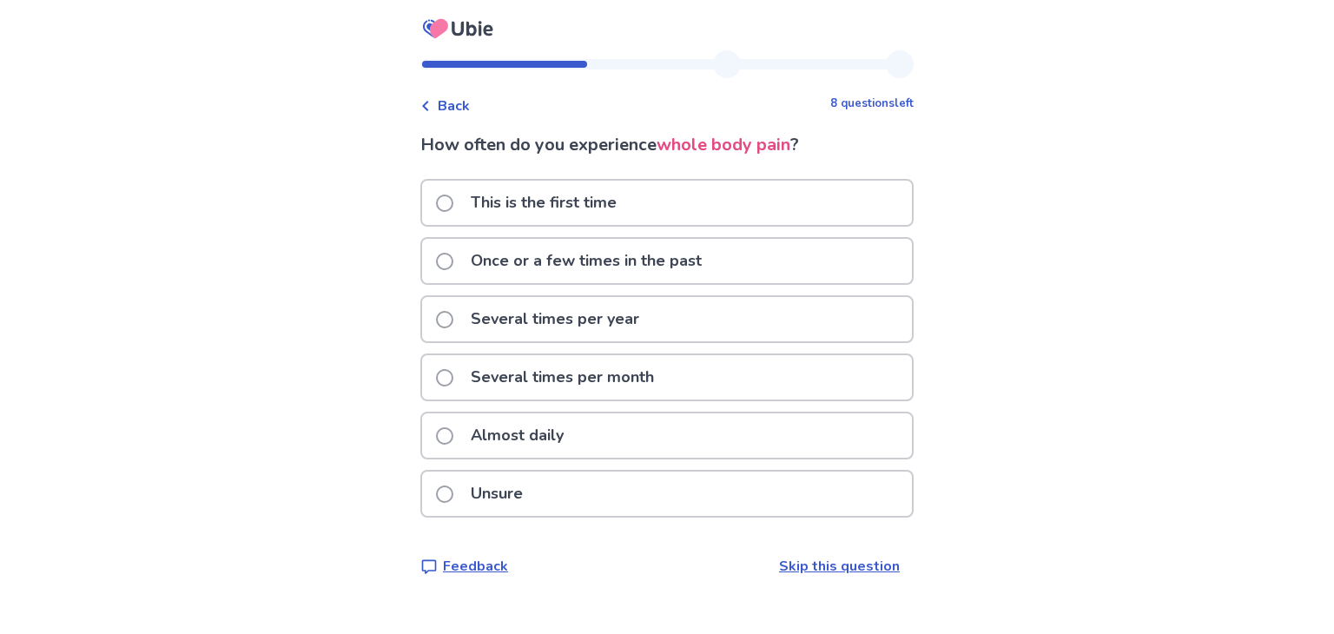
drag, startPoint x: 681, startPoint y: 480, endPoint x: 534, endPoint y: 430, distance: 155.1
click at [534, 430] on div "This is the first time Once or a few times in the past Several times per year S…" at bounding box center [666, 353] width 493 height 349
click at [453, 432] on span at bounding box center [444, 435] width 17 height 17
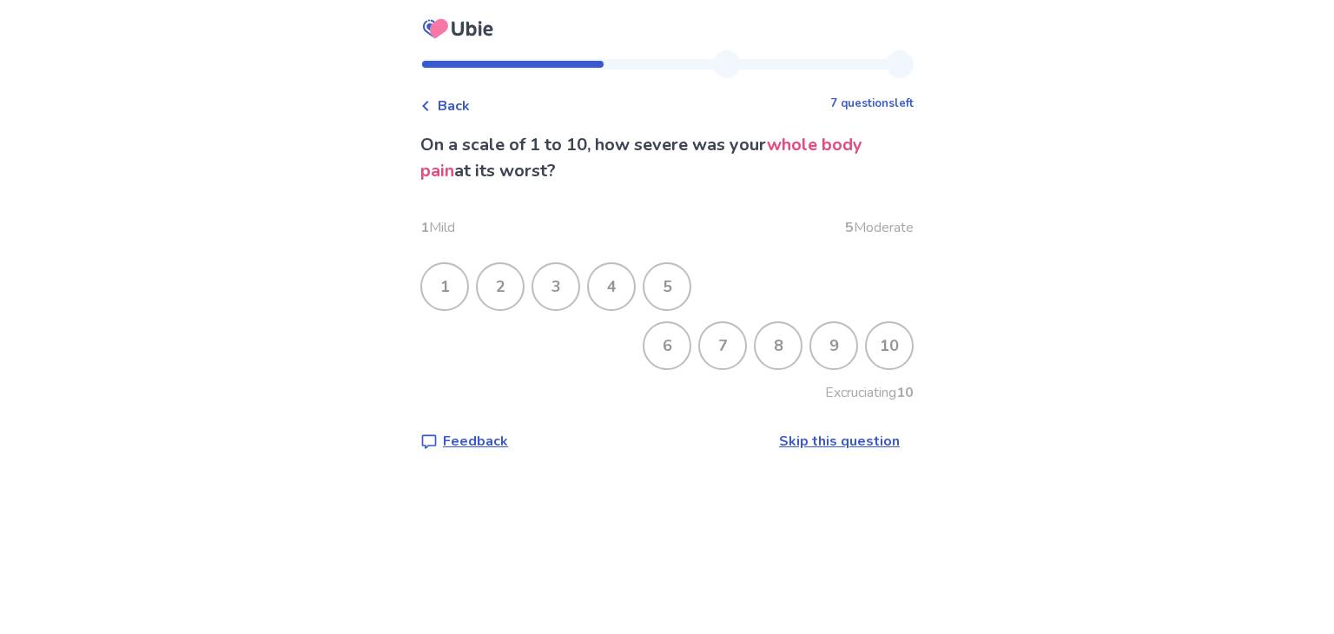
click at [823, 348] on div "9" at bounding box center [833, 345] width 45 height 45
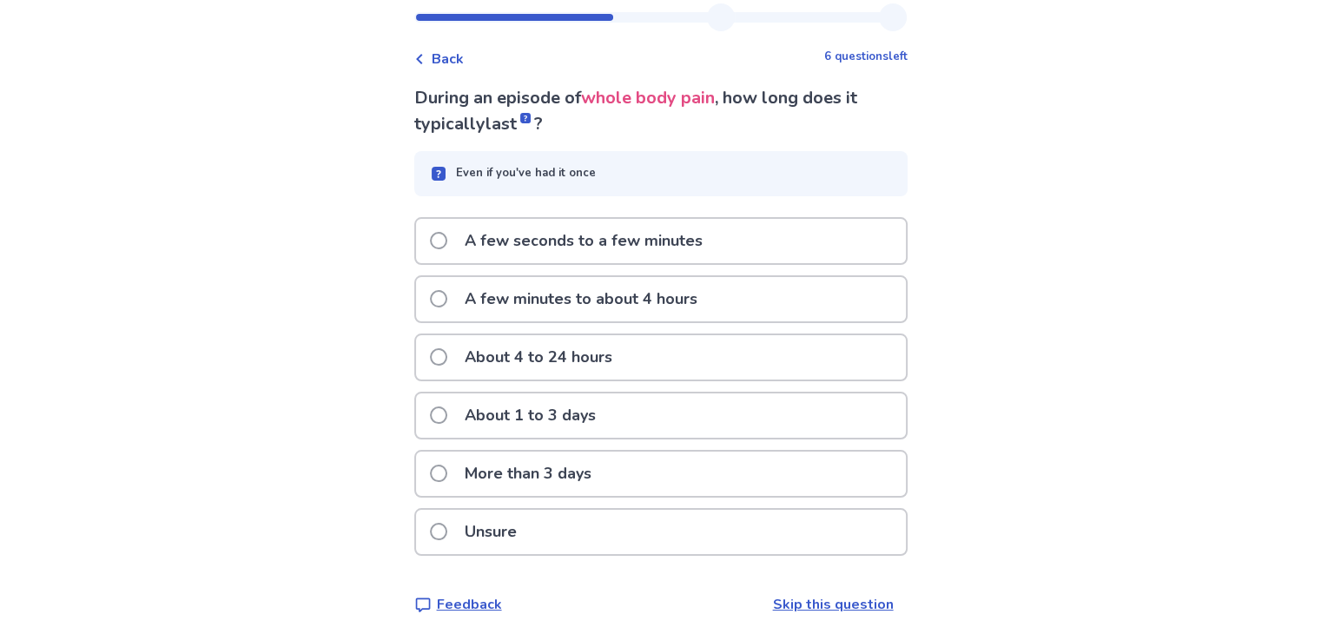
scroll to position [51, 0]
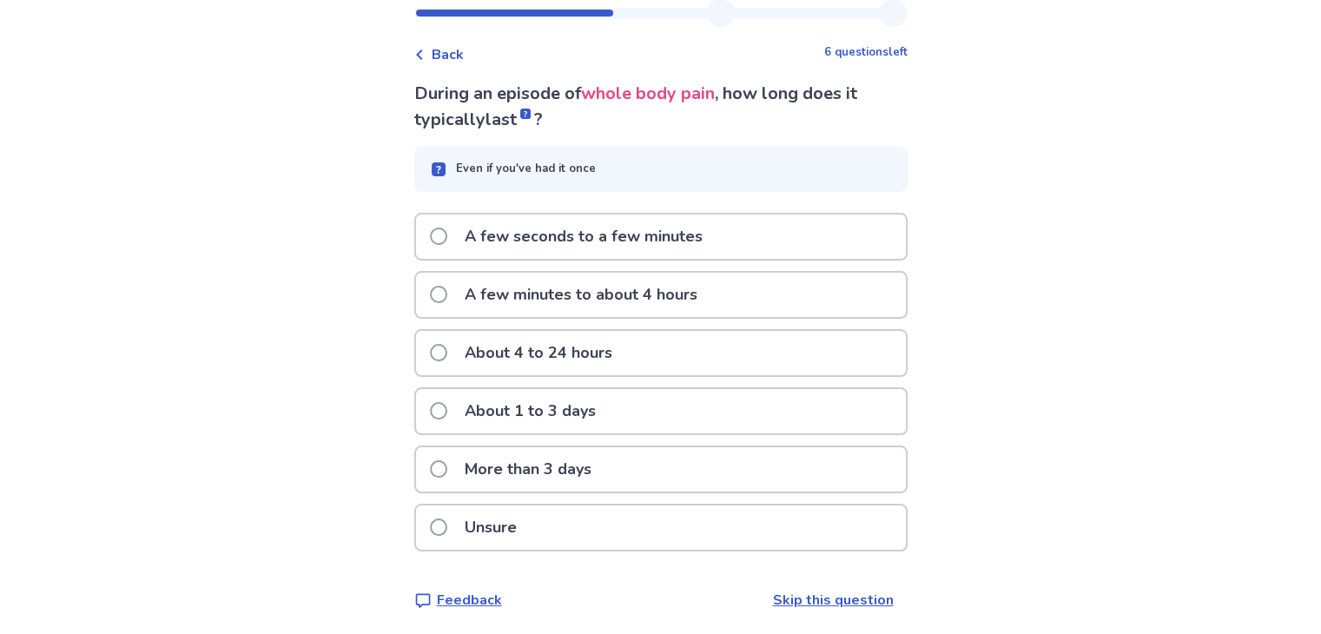
click at [462, 466] on label "More than 3 days" at bounding box center [516, 469] width 172 height 44
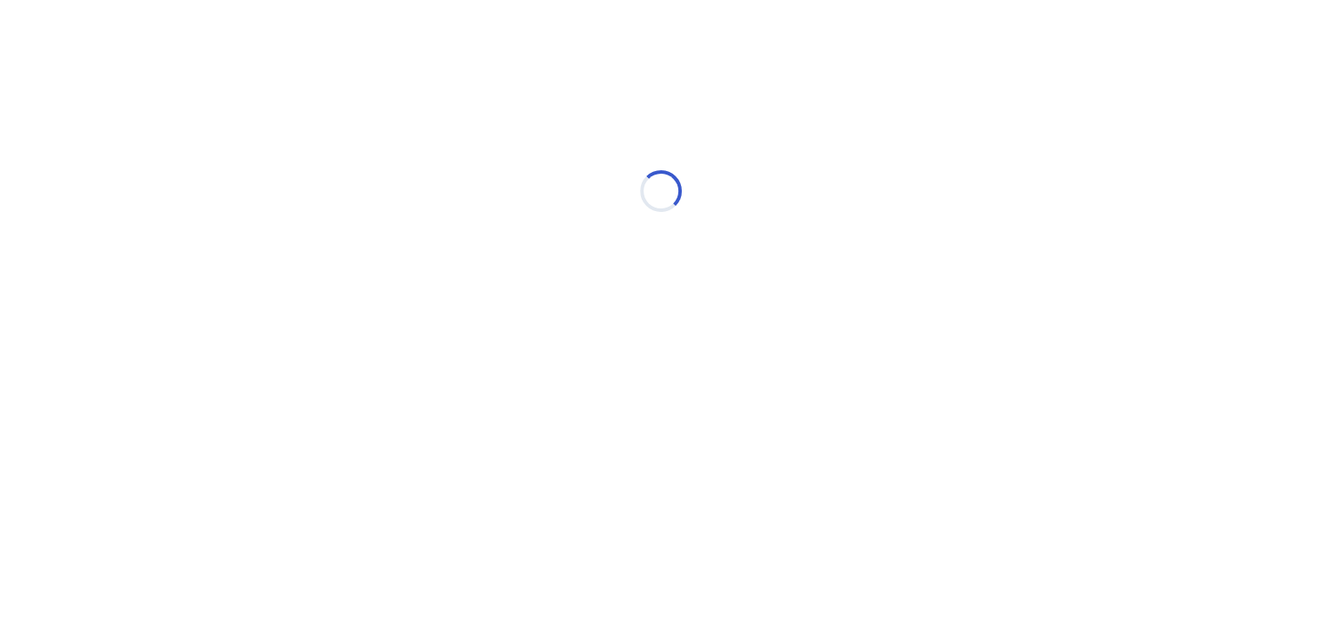
scroll to position [0, 0]
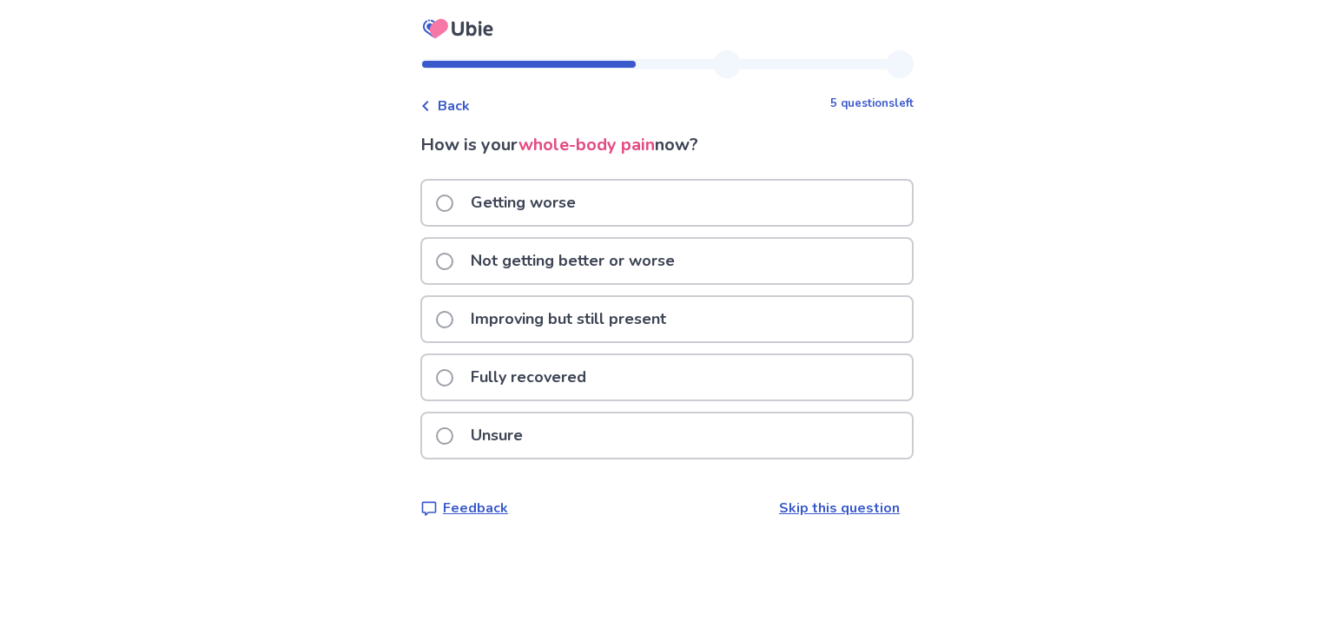
click at [481, 317] on p "Improving but still present" at bounding box center [568, 319] width 216 height 44
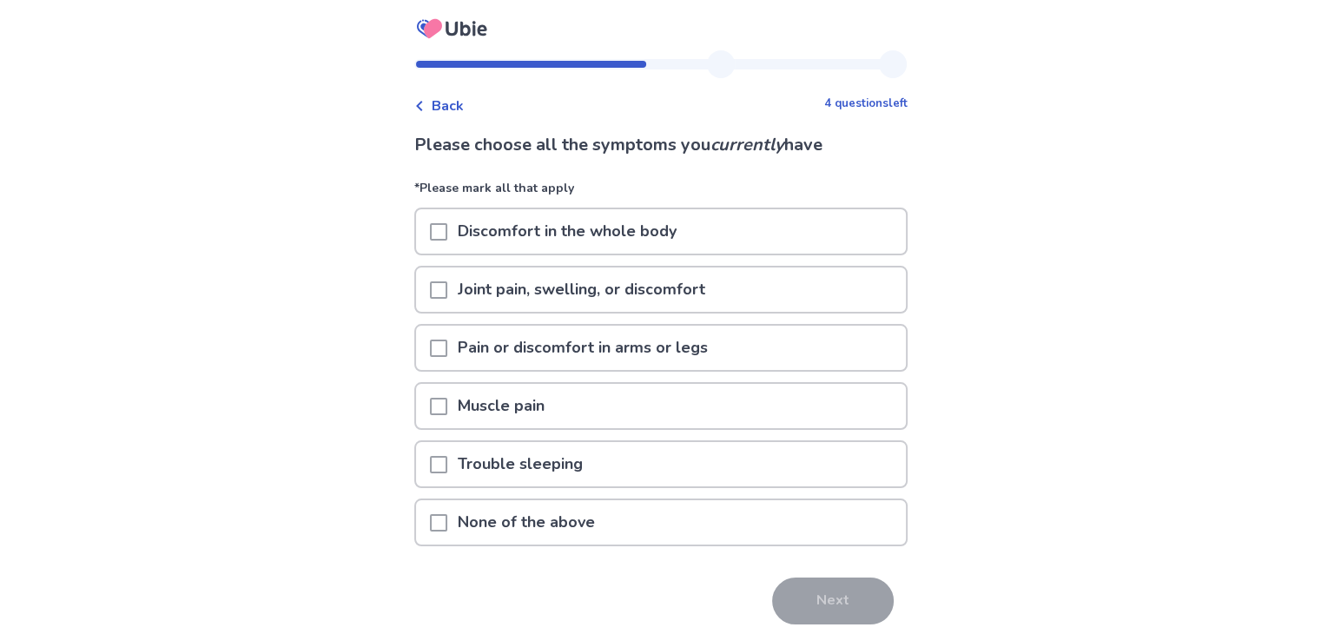
click at [447, 229] on span at bounding box center [438, 231] width 17 height 17
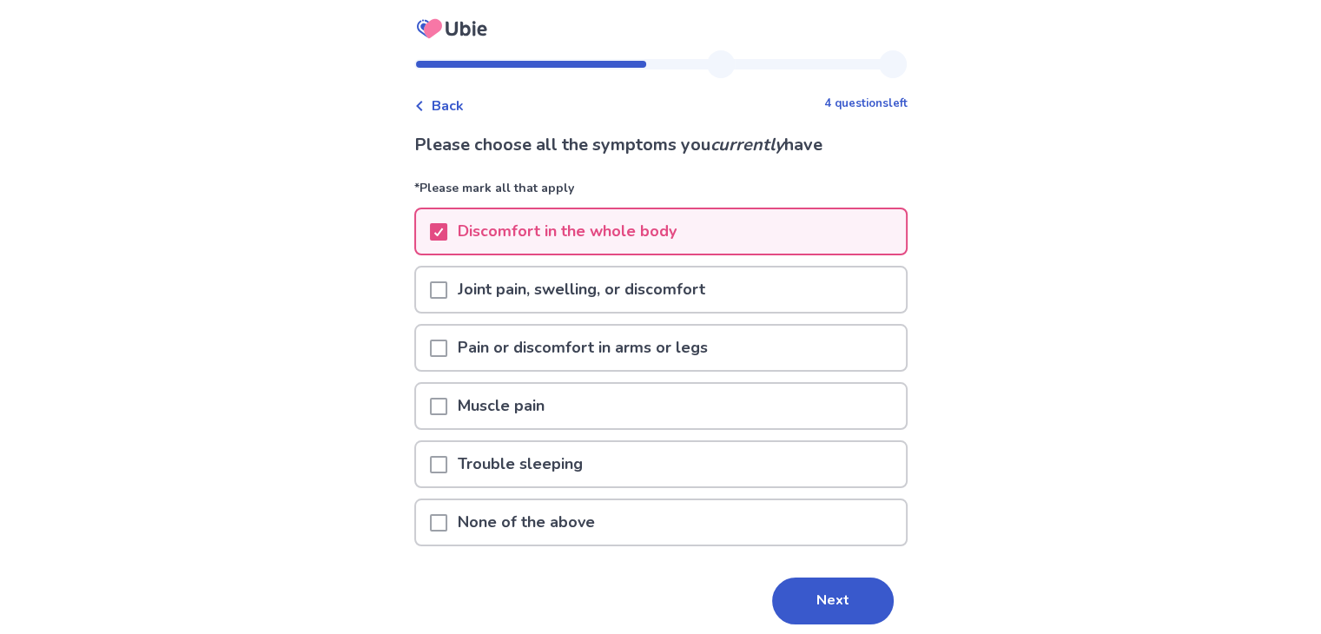
click at [447, 392] on div at bounding box center [438, 406] width 17 height 44
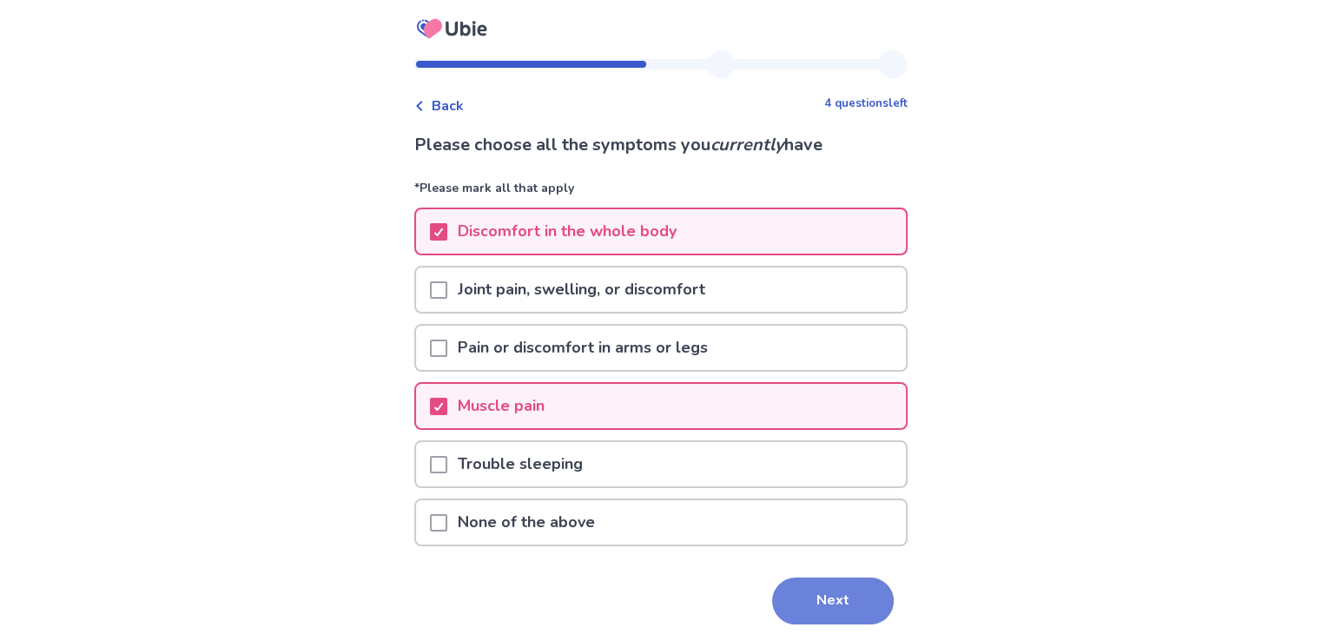
click at [807, 595] on button "Next" at bounding box center [833, 600] width 122 height 47
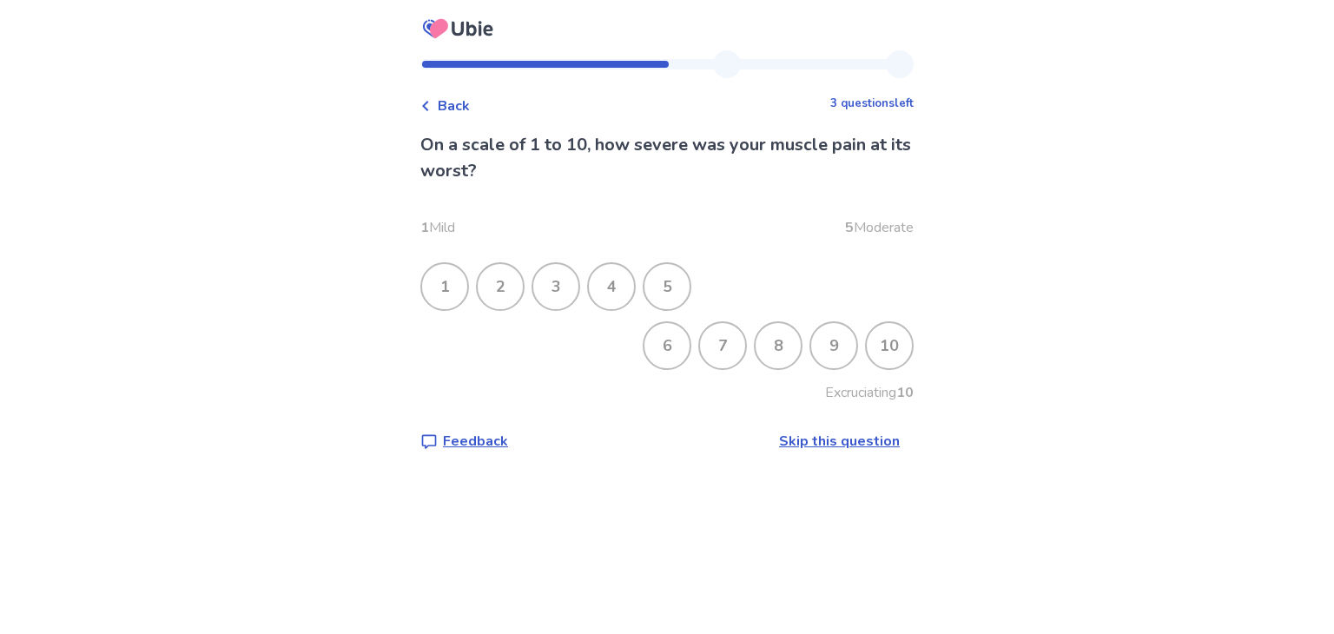
click at [771, 347] on div "8" at bounding box center [777, 345] width 45 height 45
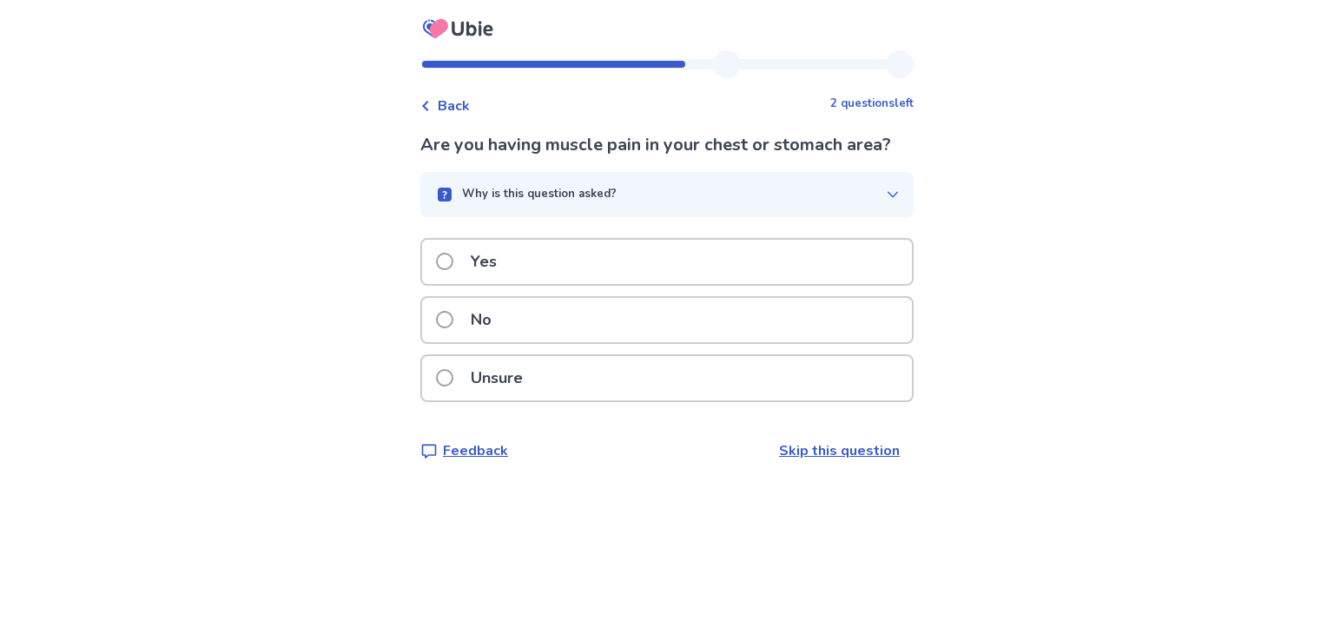
click at [485, 269] on p "Yes" at bounding box center [483, 262] width 47 height 44
click at [491, 267] on p "Yes" at bounding box center [483, 262] width 47 height 44
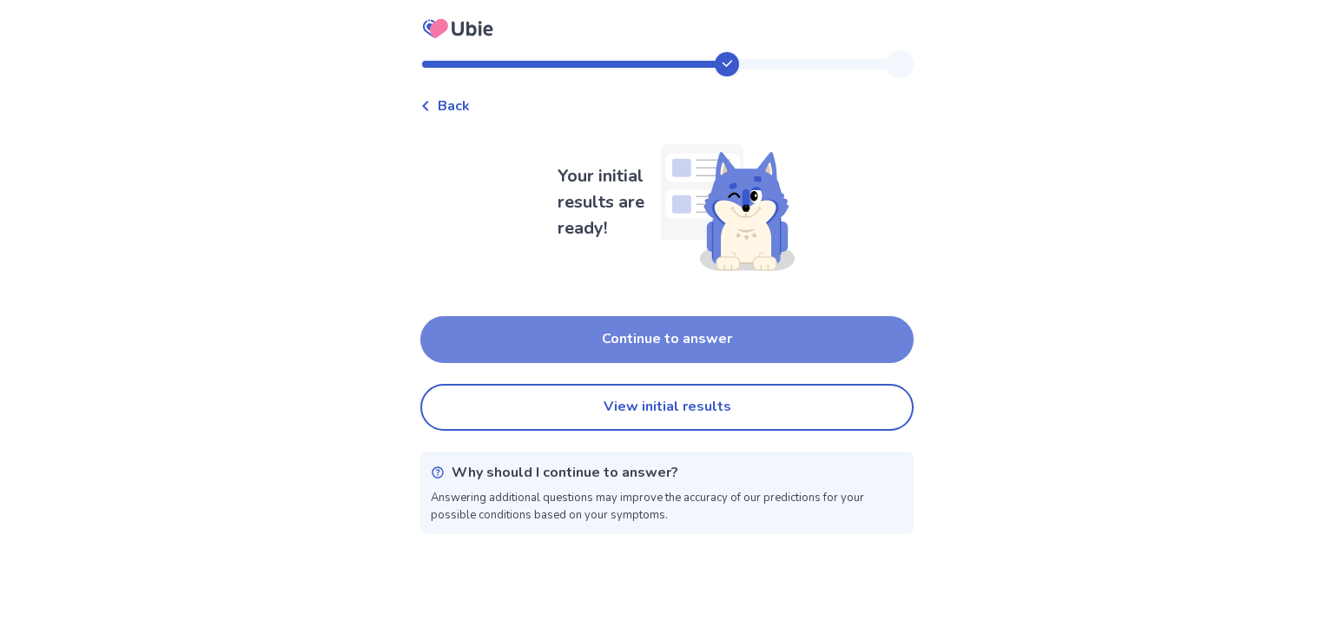
click at [582, 320] on button "Continue to answer" at bounding box center [666, 339] width 493 height 47
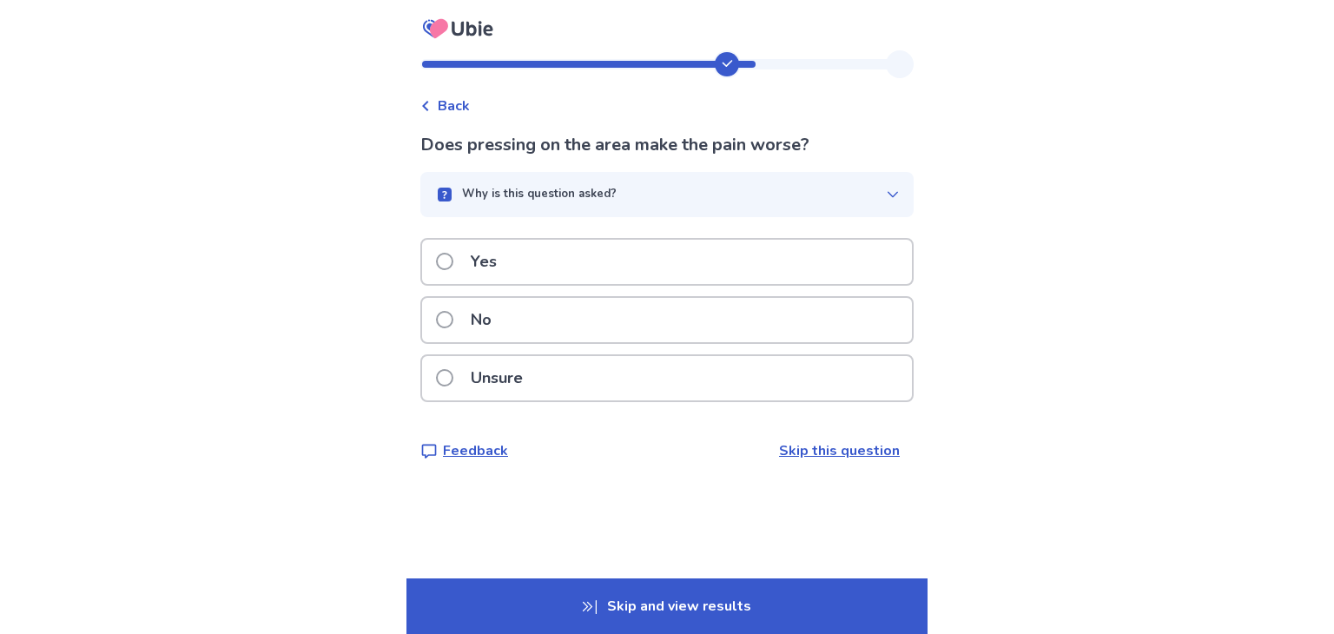
click at [530, 258] on div "Yes" at bounding box center [667, 262] width 490 height 44
click at [484, 326] on p "No" at bounding box center [481, 320] width 42 height 44
click at [507, 264] on p "Yes" at bounding box center [483, 262] width 47 height 44
click at [496, 282] on p "Yes" at bounding box center [483, 262] width 47 height 44
click at [489, 268] on p "Yes" at bounding box center [483, 262] width 47 height 44
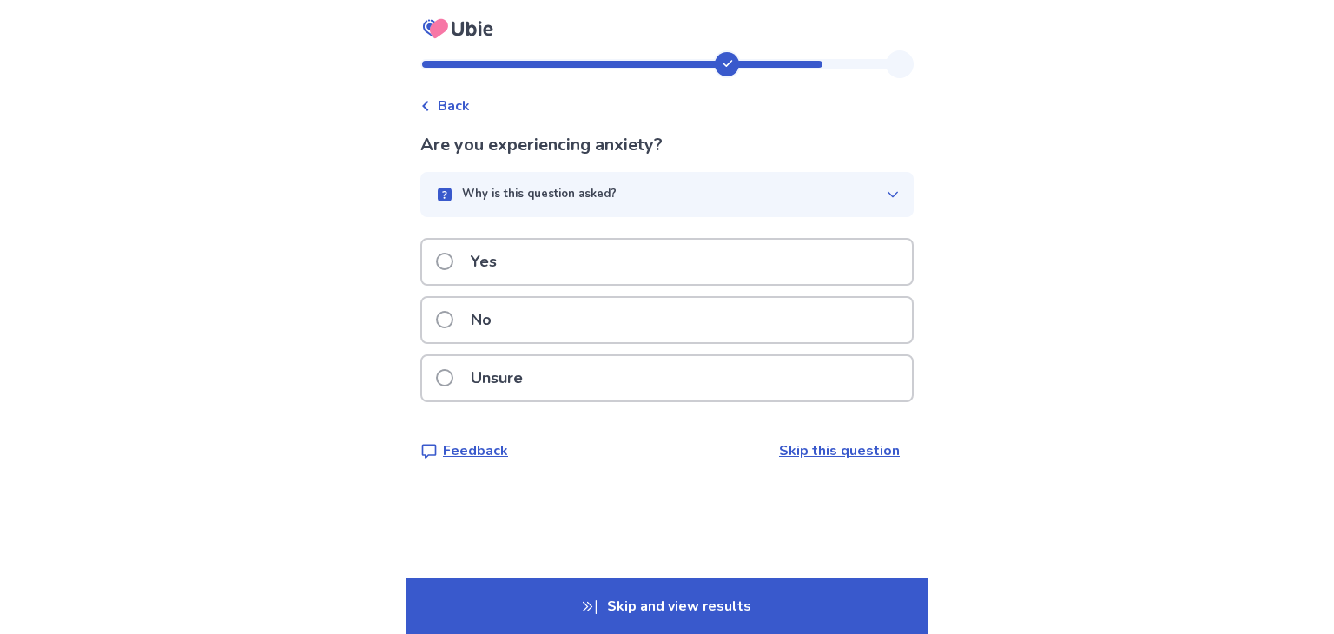
click at [496, 265] on p "Yes" at bounding box center [483, 262] width 47 height 44
click at [516, 323] on div "No" at bounding box center [667, 320] width 490 height 44
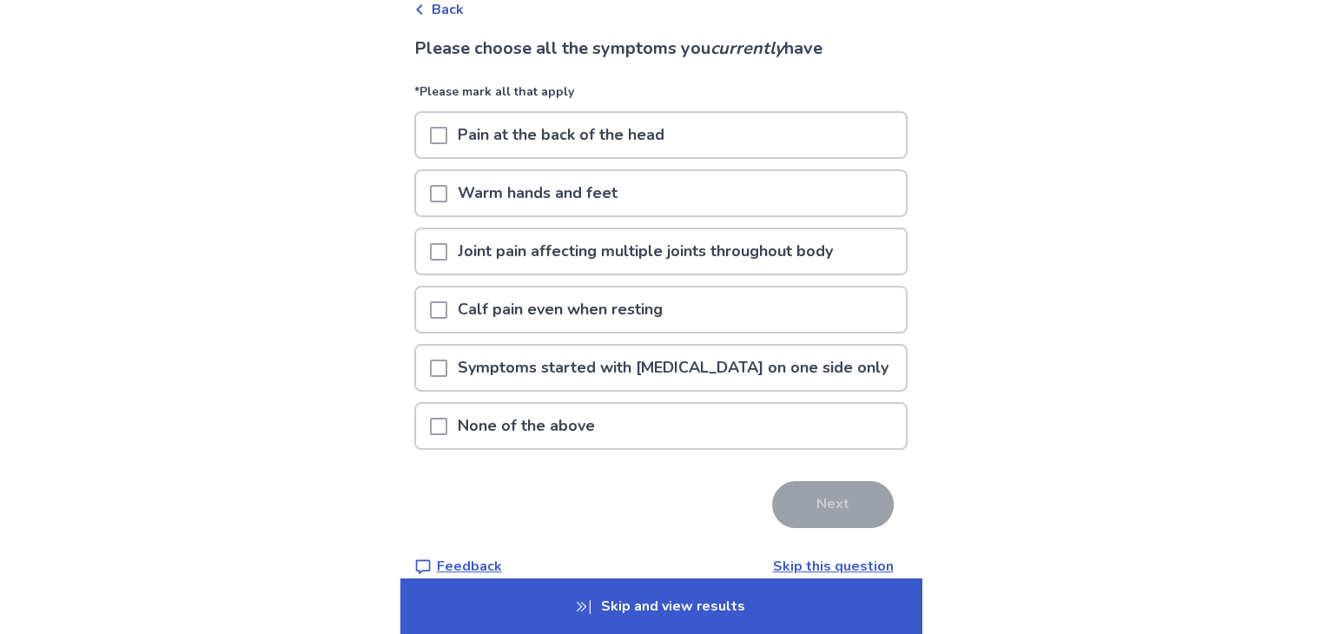
scroll to position [106, 0]
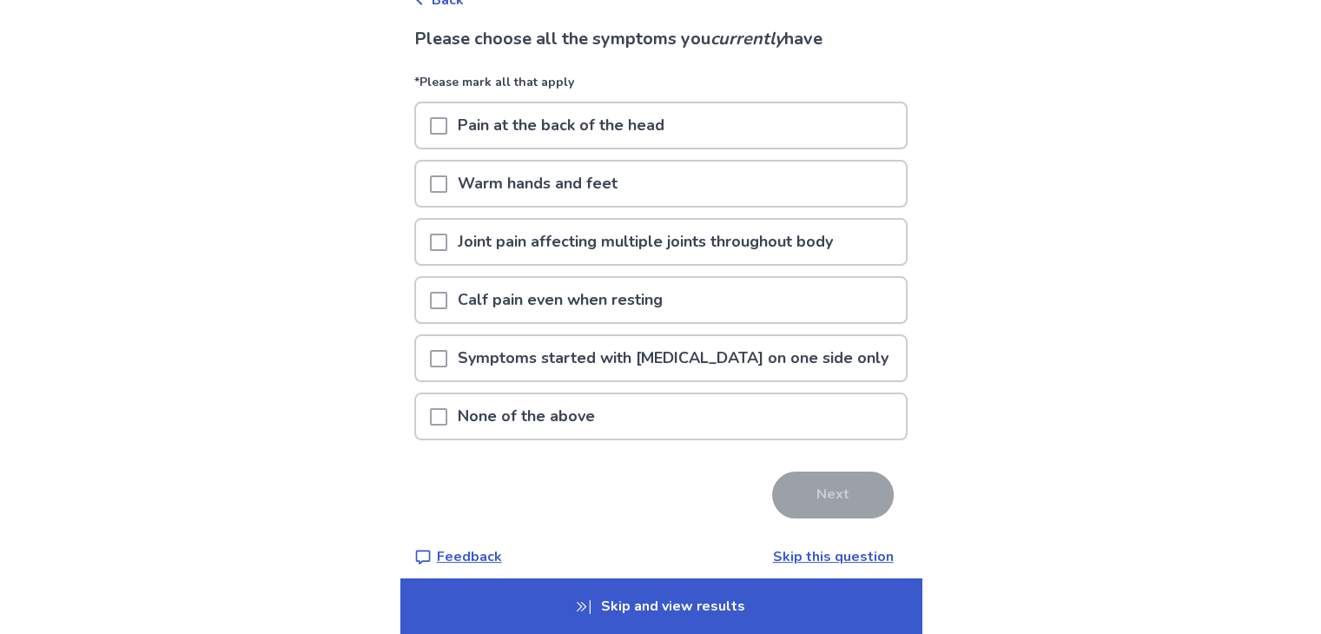
click at [445, 408] on span at bounding box center [438, 416] width 17 height 17
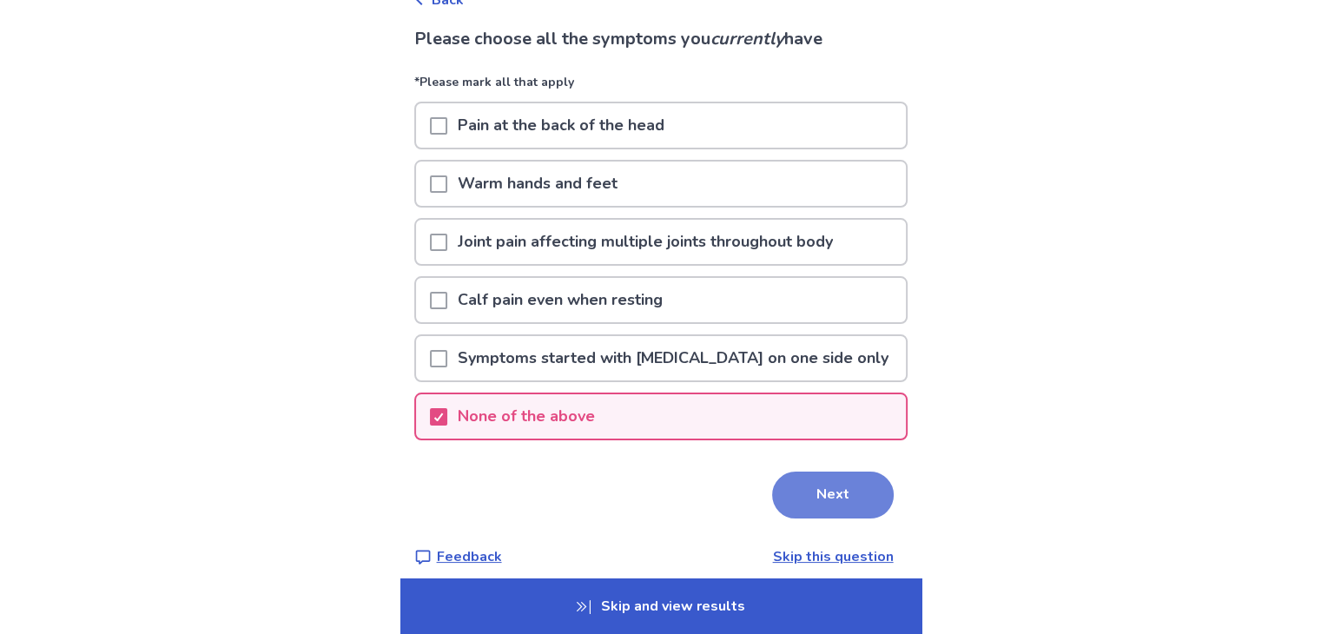
click at [823, 494] on button "Next" at bounding box center [833, 494] width 122 height 47
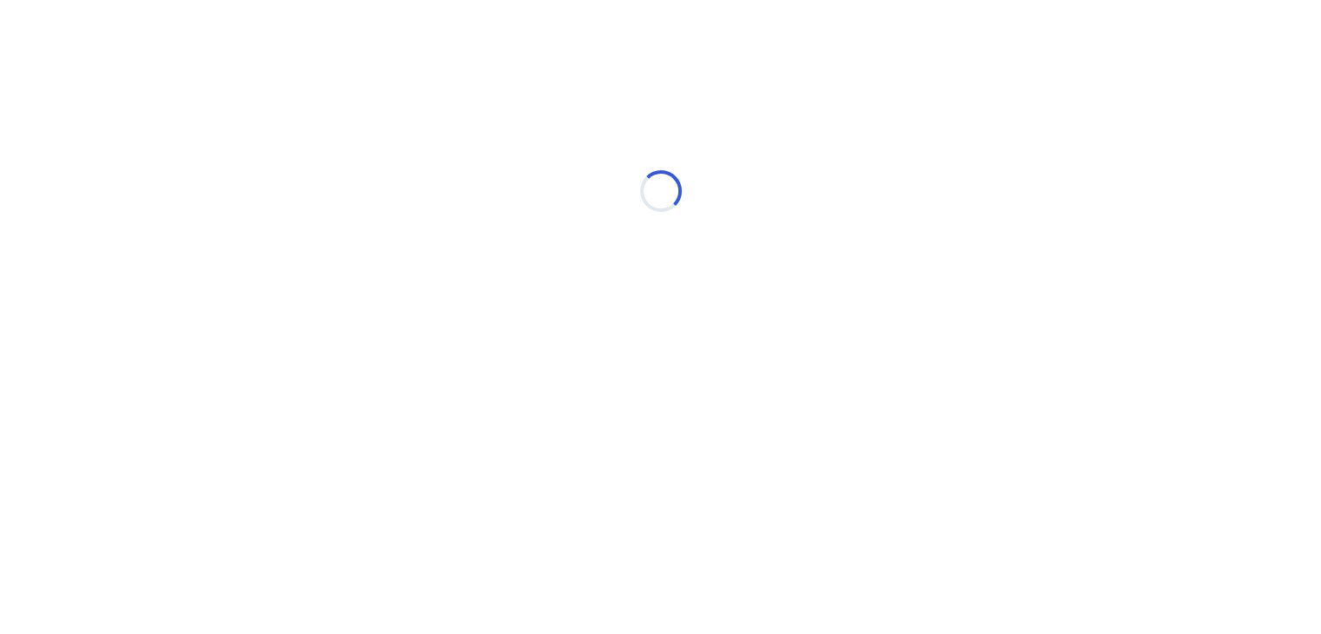
scroll to position [0, 0]
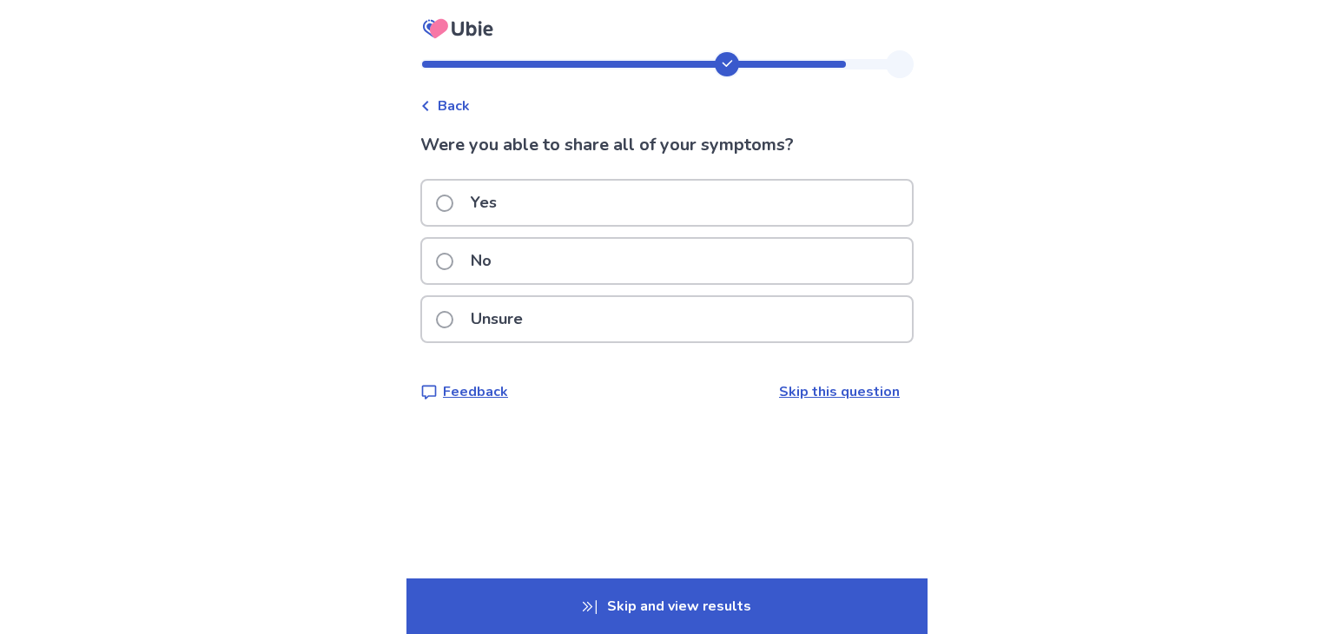
click at [511, 484] on div "Back Were you able to share all of your symptoms? Yes No Unsure Feedback Skip t…" at bounding box center [667, 317] width 1334 height 634
click at [492, 260] on p "No" at bounding box center [481, 261] width 42 height 44
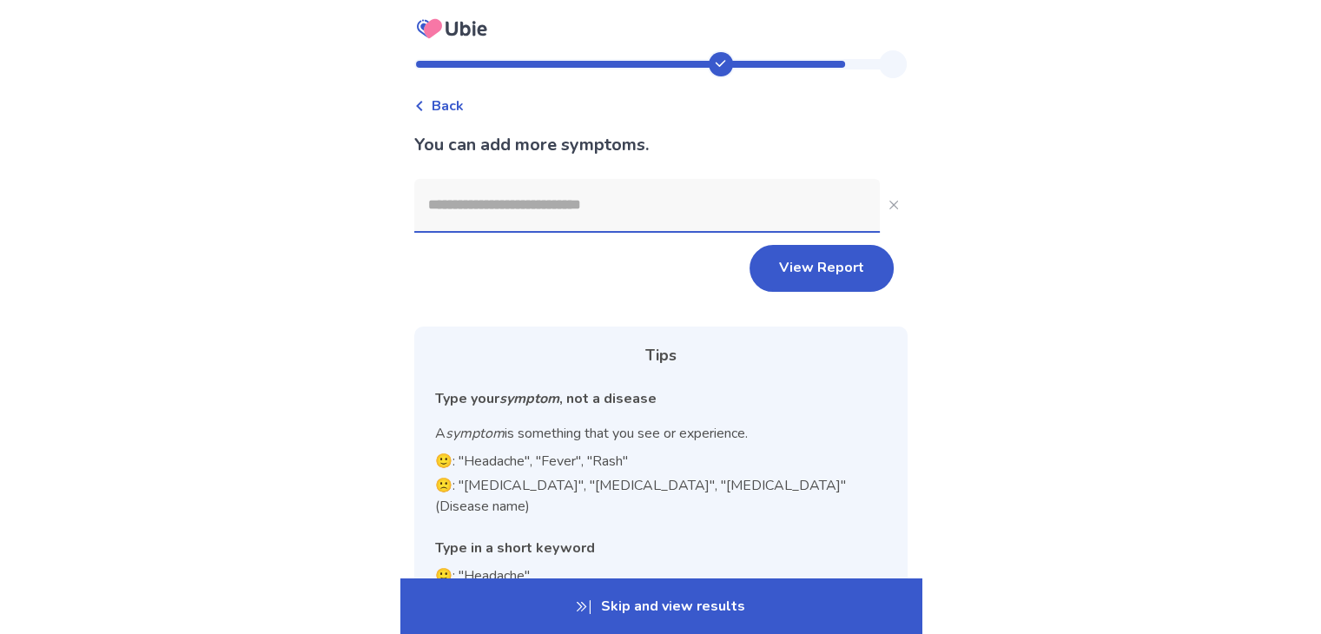
click at [607, 213] on input at bounding box center [646, 205] width 465 height 52
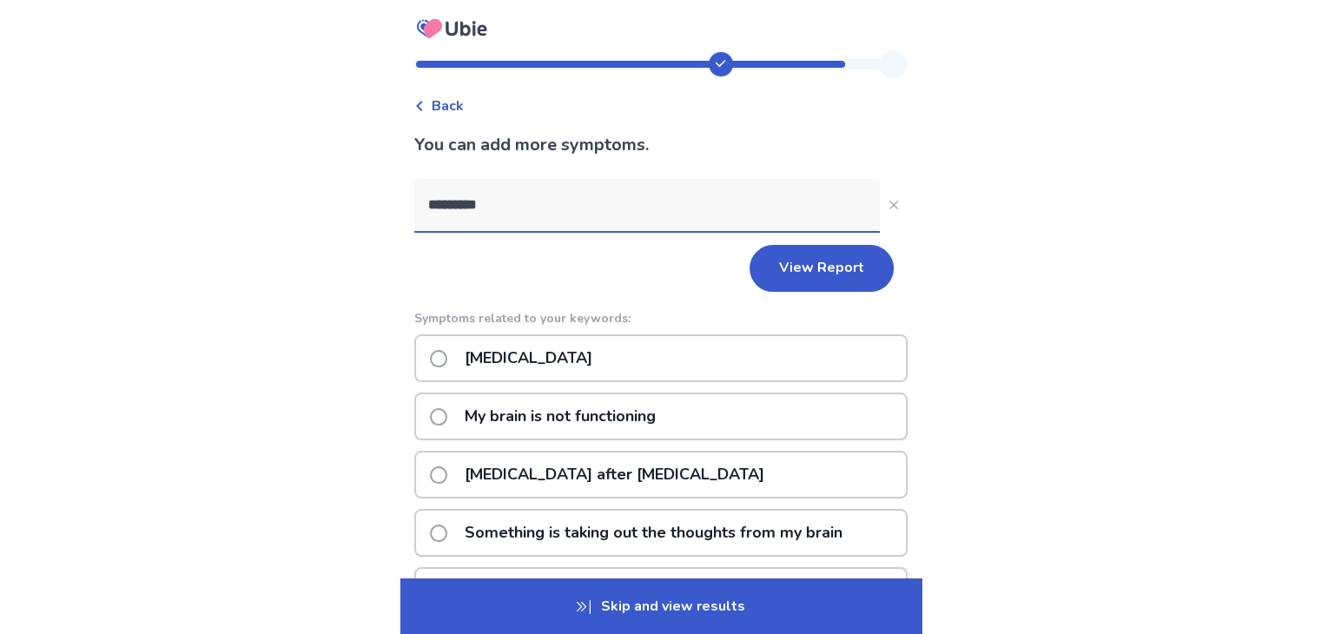
type input "*********"
click at [447, 352] on span at bounding box center [438, 358] width 17 height 17
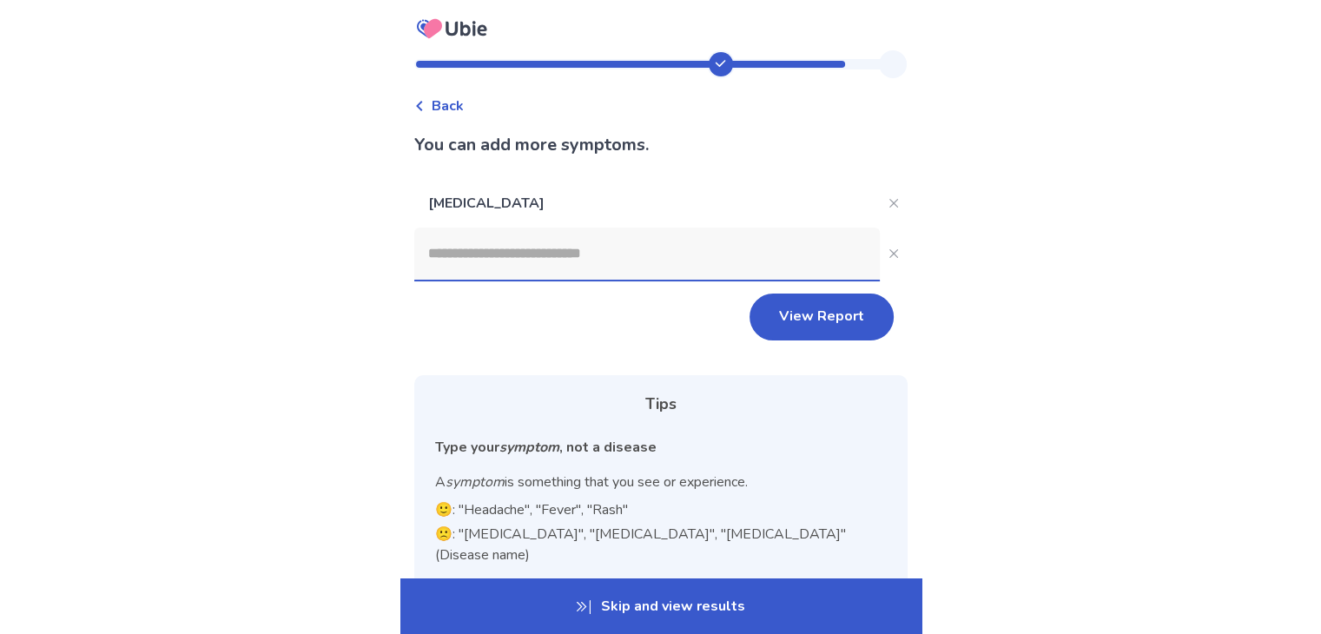
click at [504, 254] on input at bounding box center [646, 253] width 465 height 52
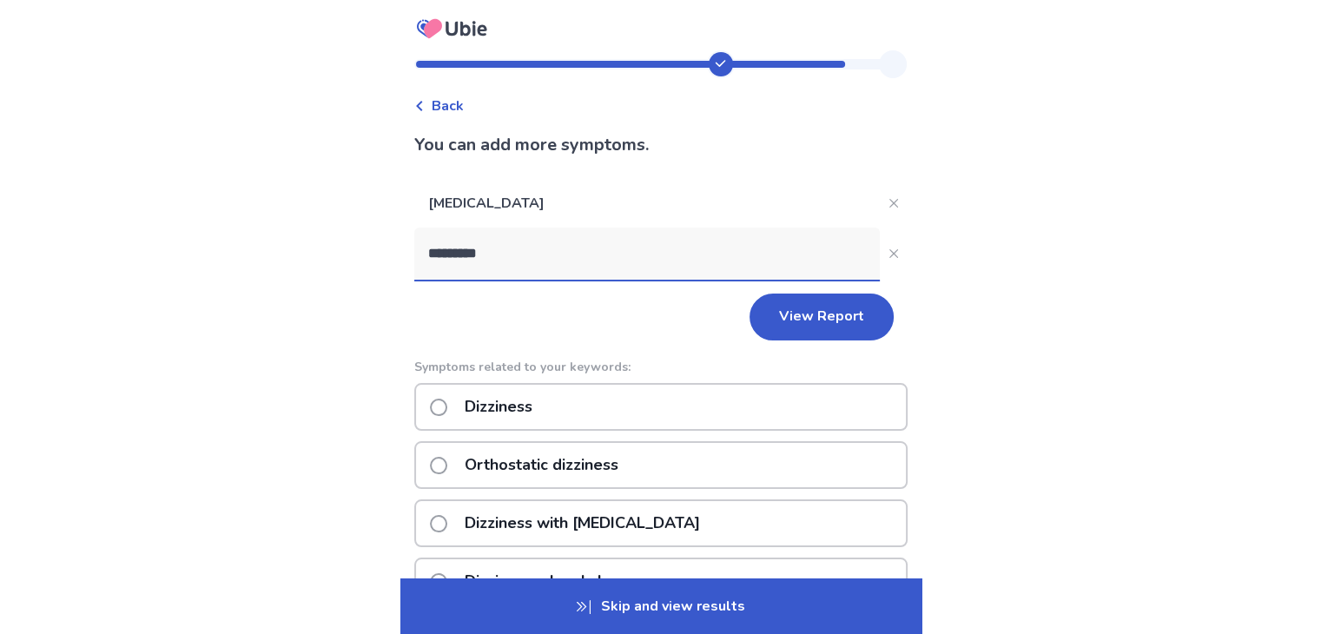
type input "*********"
click at [455, 390] on label "Dizziness" at bounding box center [486, 407] width 113 height 44
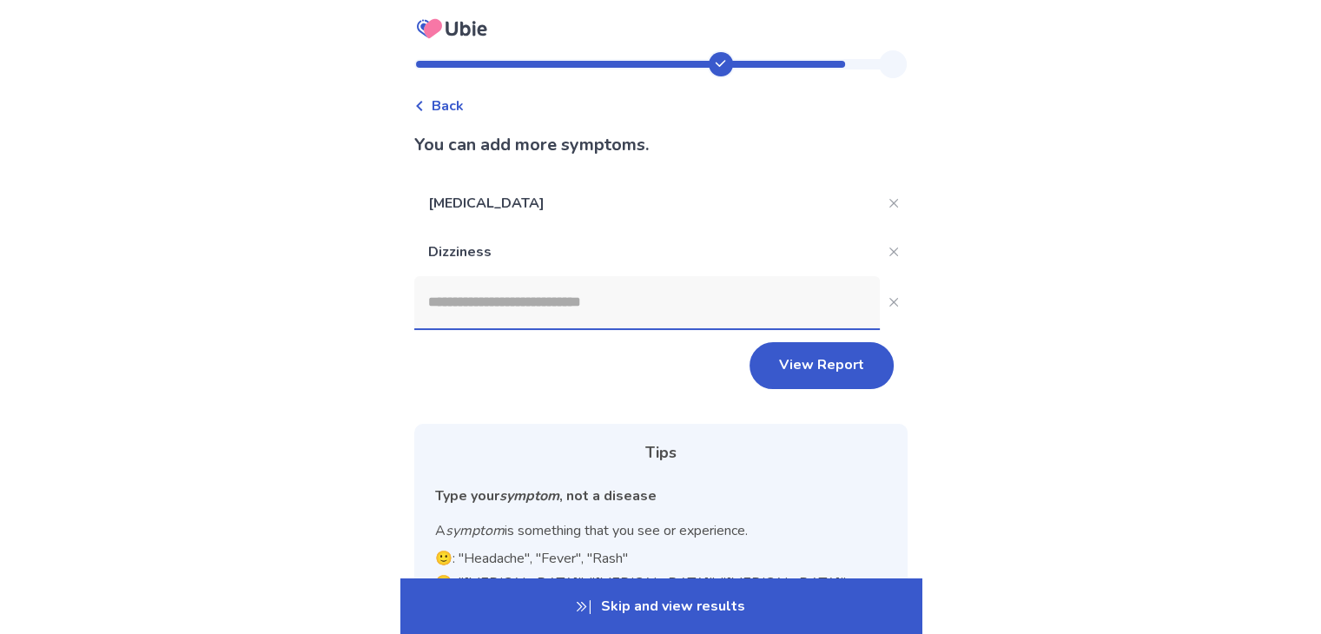
click at [544, 293] on input at bounding box center [646, 302] width 465 height 52
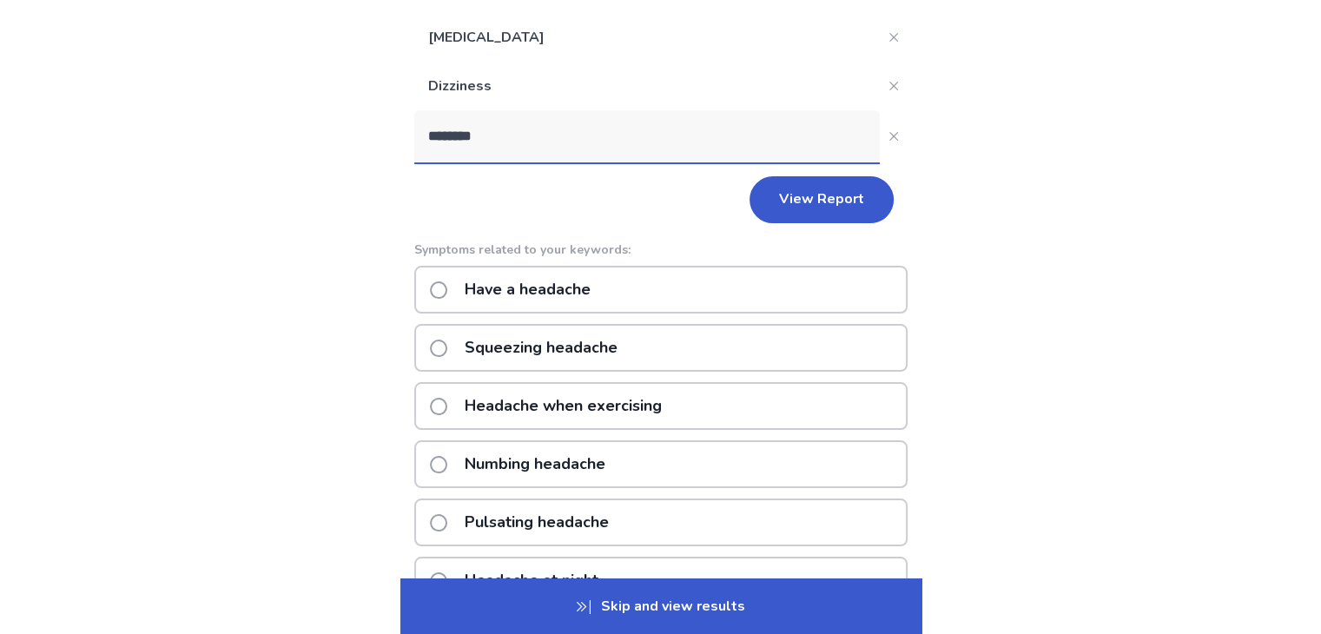
scroll to position [135, 0]
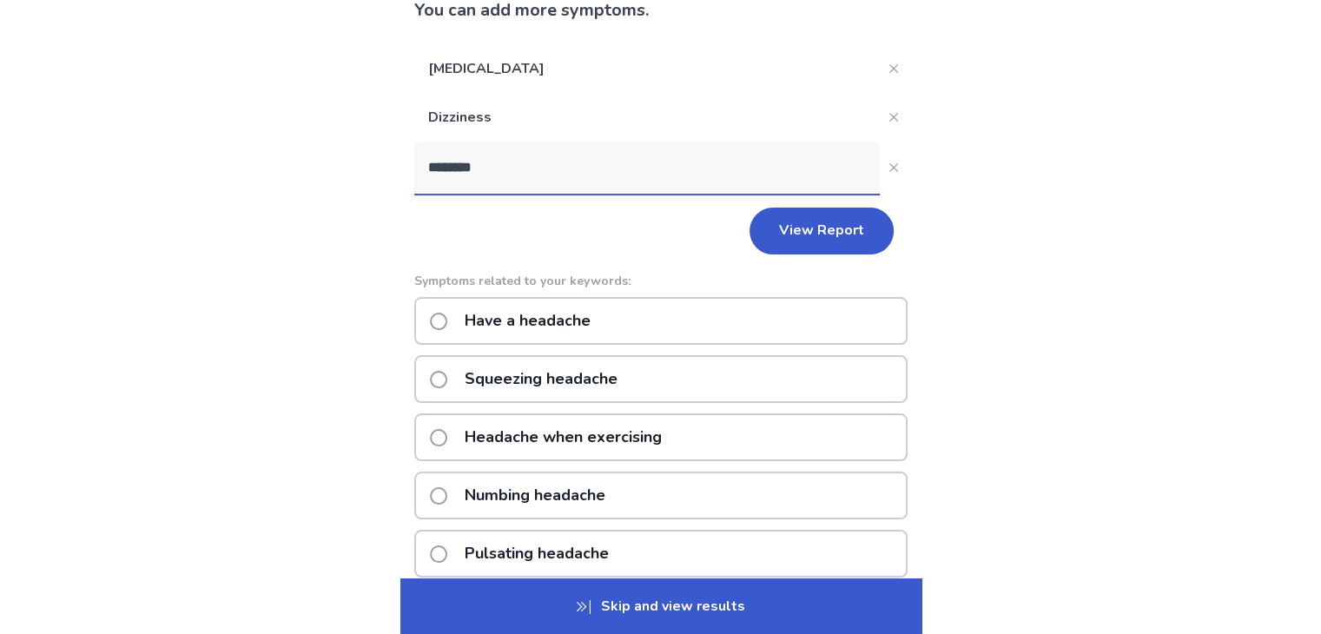
type input "********"
click at [445, 316] on span at bounding box center [438, 321] width 17 height 17
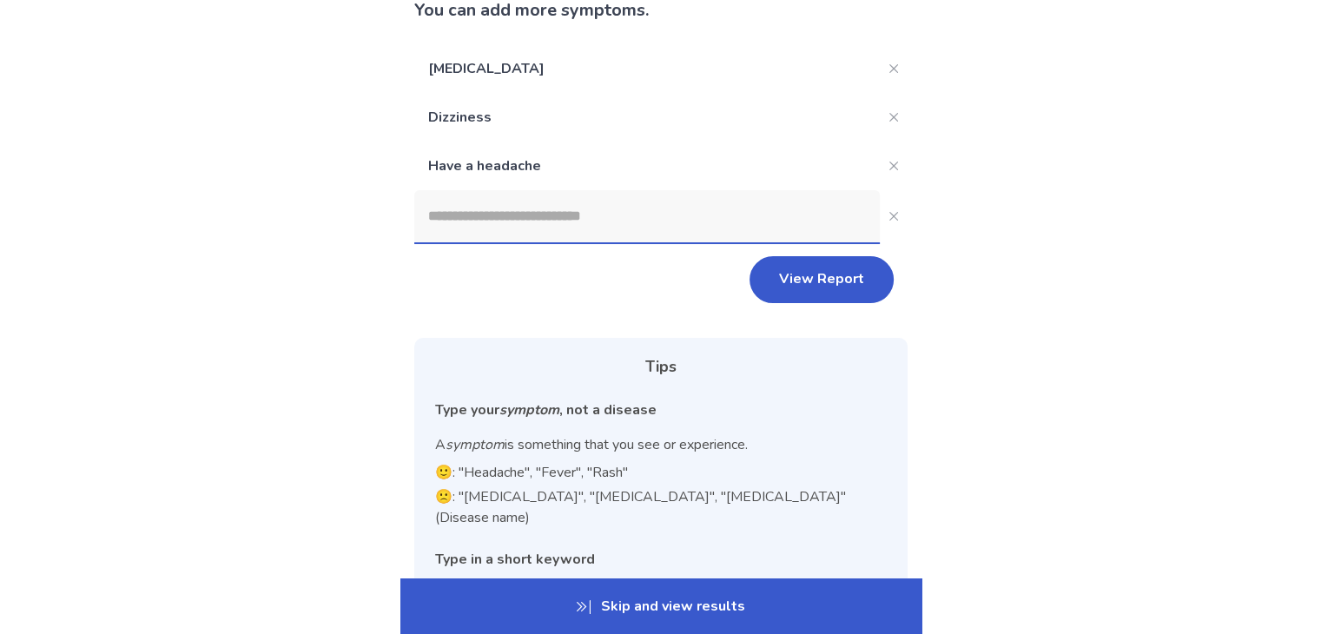
click at [511, 201] on input at bounding box center [646, 216] width 465 height 52
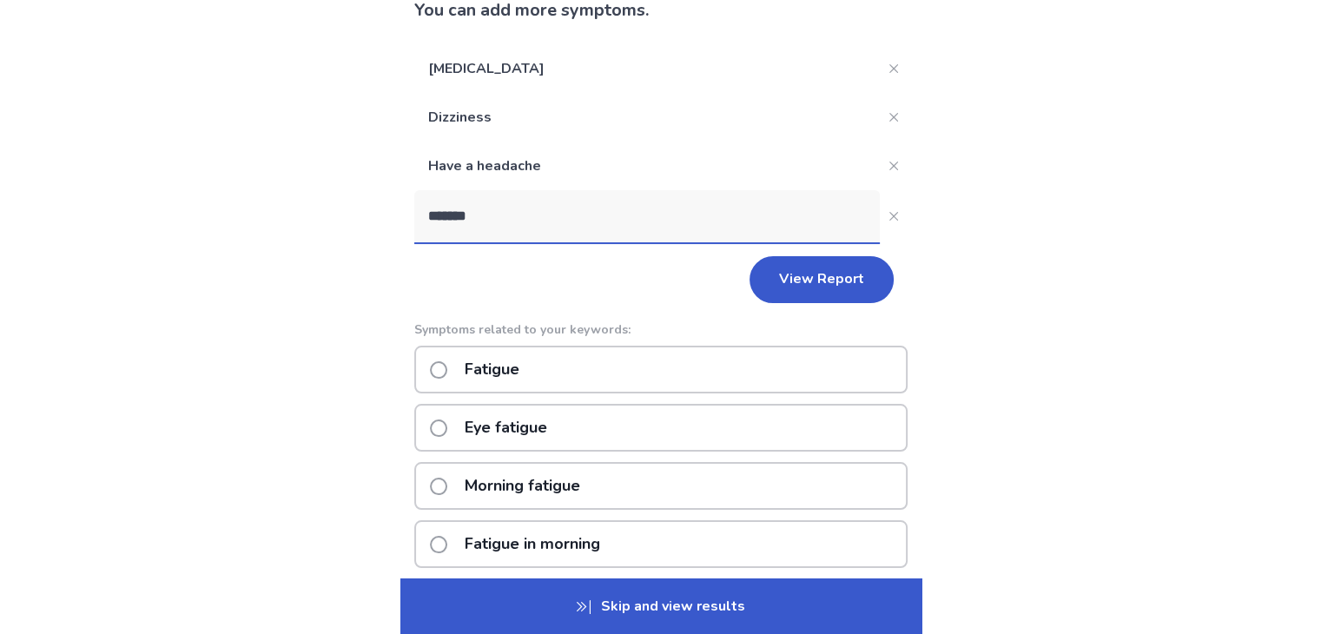
type input "*******"
click at [447, 376] on span at bounding box center [438, 369] width 17 height 17
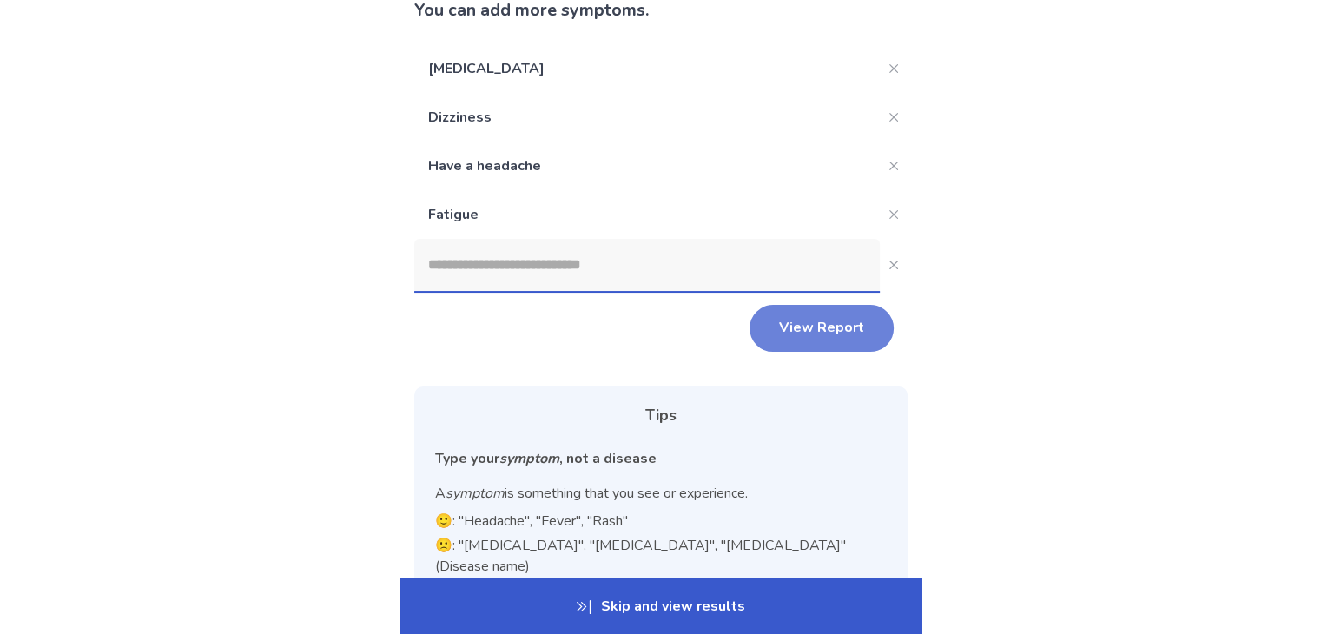
click at [796, 325] on button "View Report" at bounding box center [821, 328] width 144 height 47
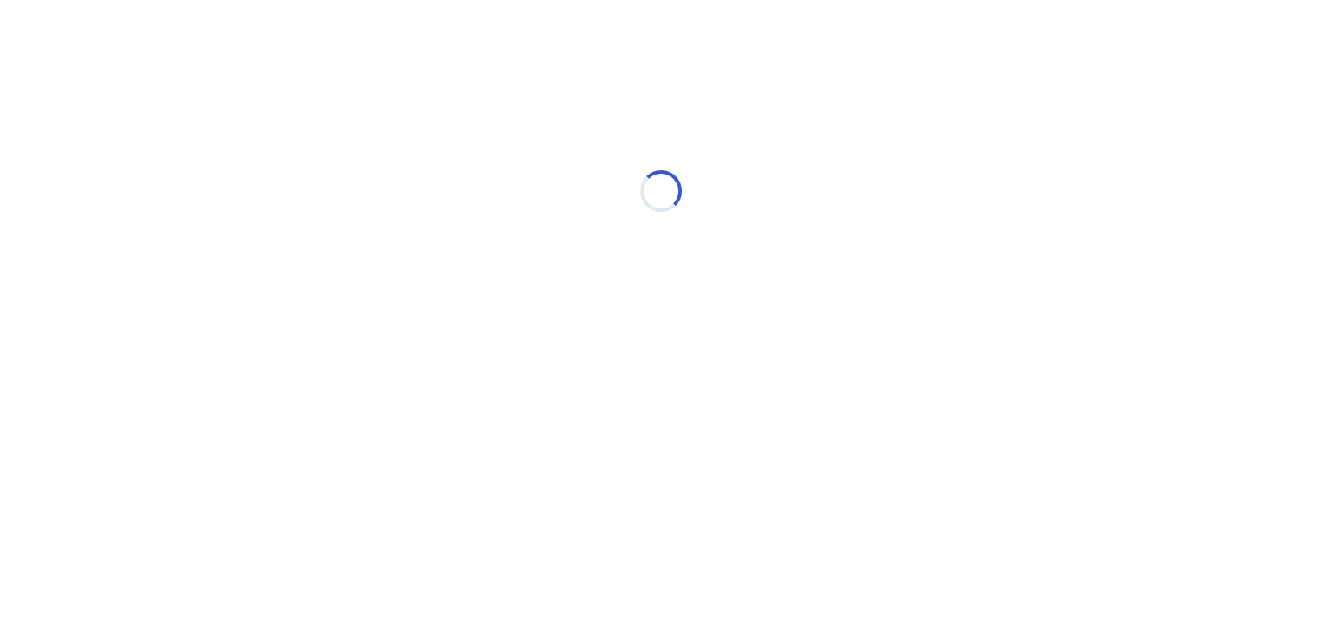
scroll to position [0, 0]
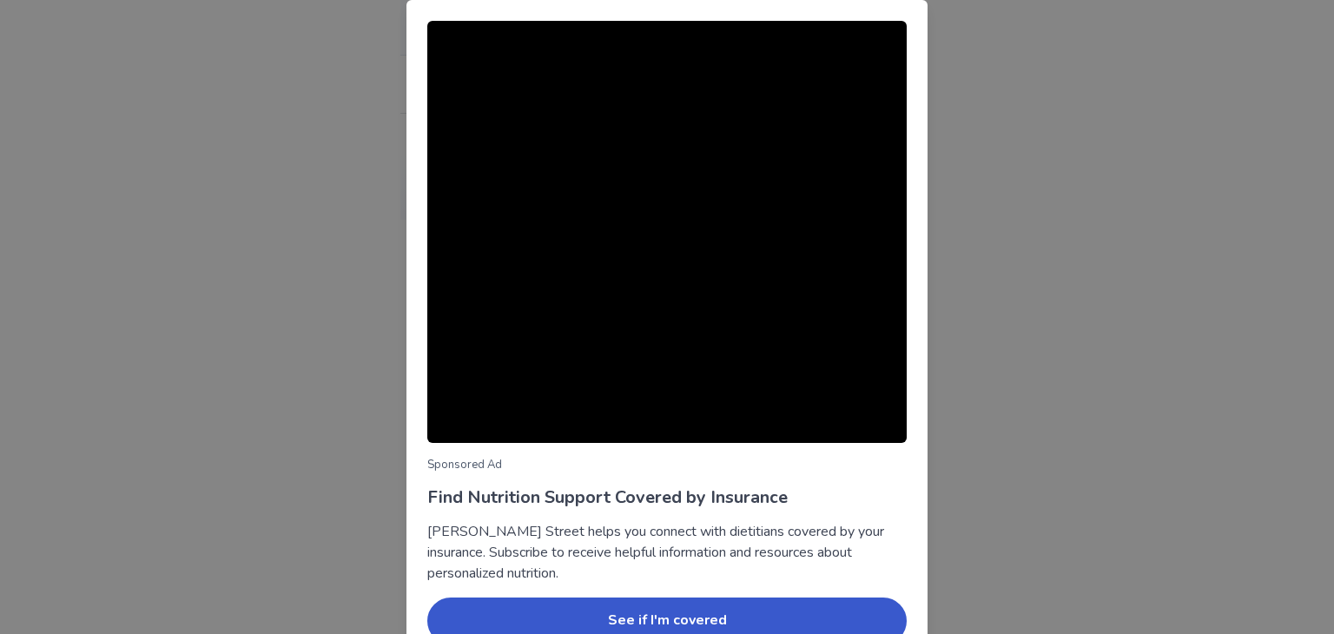
click at [1080, 303] on div "Sponsored Ad Find Nutrition Support Covered by Insurance Berry Street helps you…" at bounding box center [667, 317] width 1334 height 634
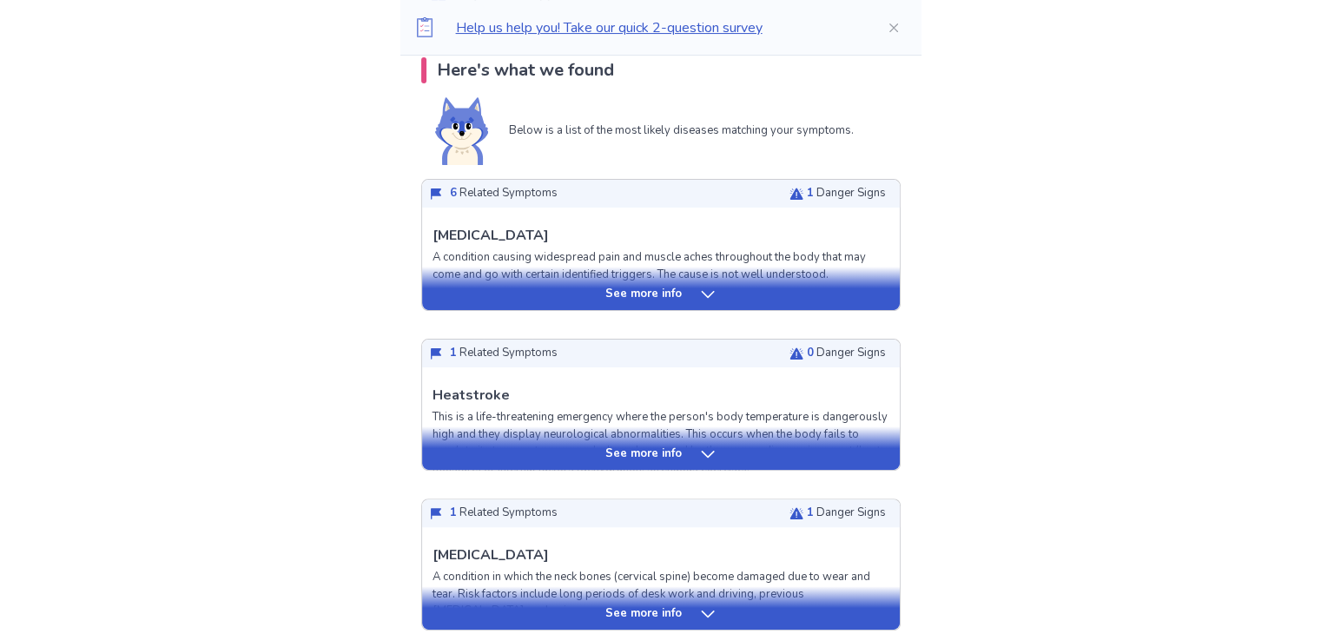
scroll to position [370, 0]
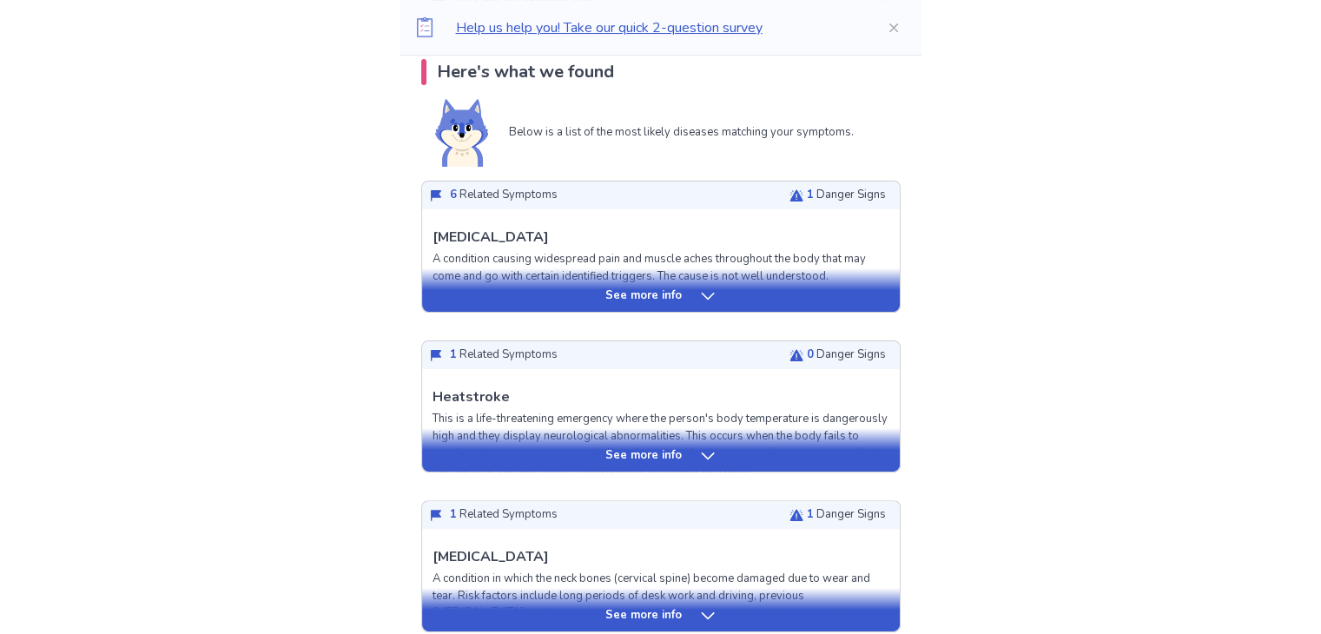
click at [695, 298] on div "See more info" at bounding box center [661, 295] width 478 height 17
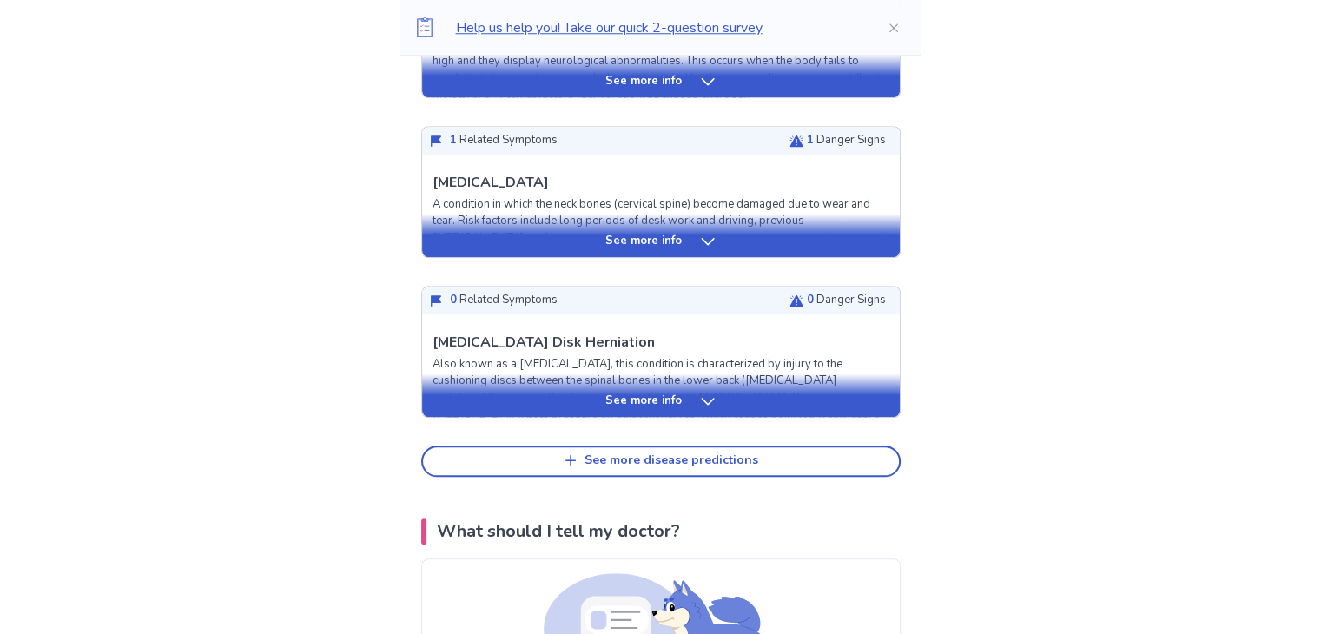
scroll to position [1676, 0]
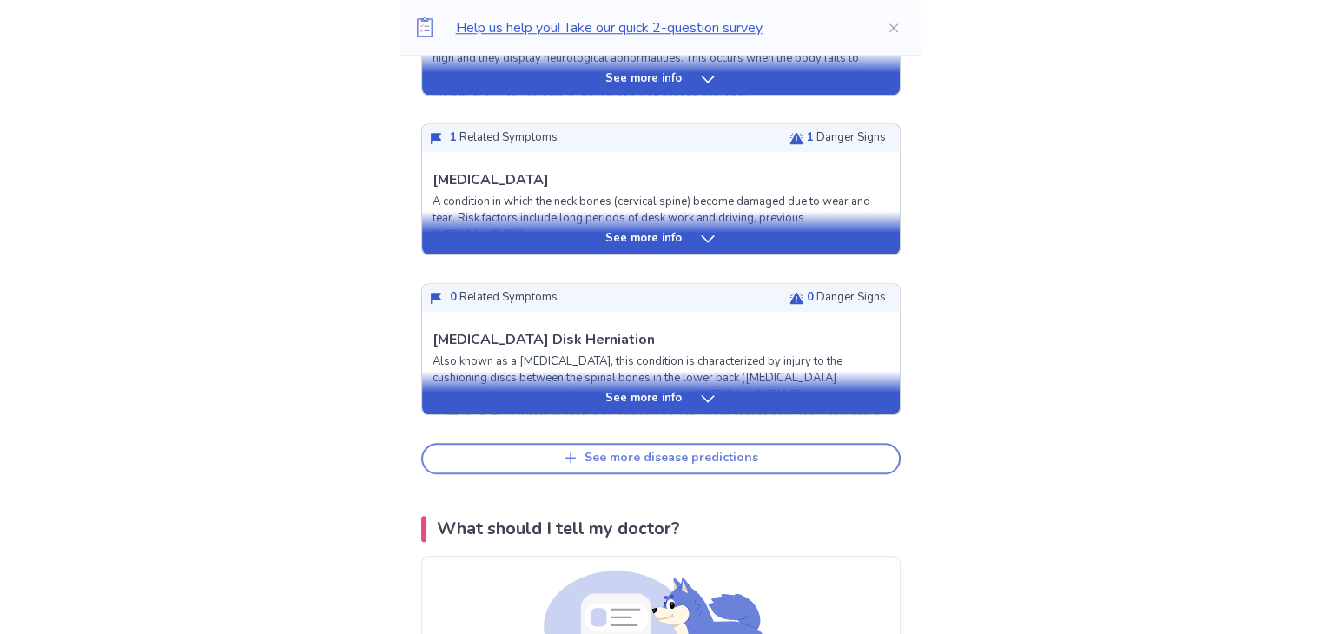
click at [693, 474] on button "See more disease predictions" at bounding box center [660, 458] width 479 height 31
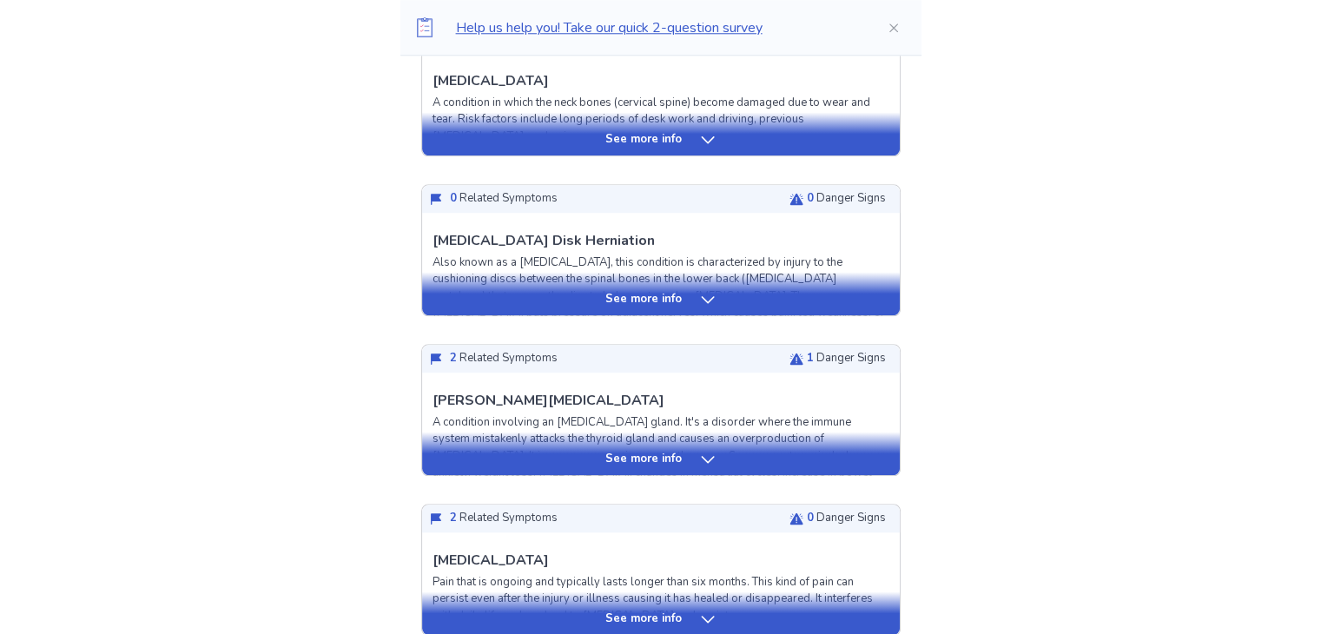
scroll to position [1775, 0]
click at [668, 468] on p "See more info" at bounding box center [643, 459] width 76 height 17
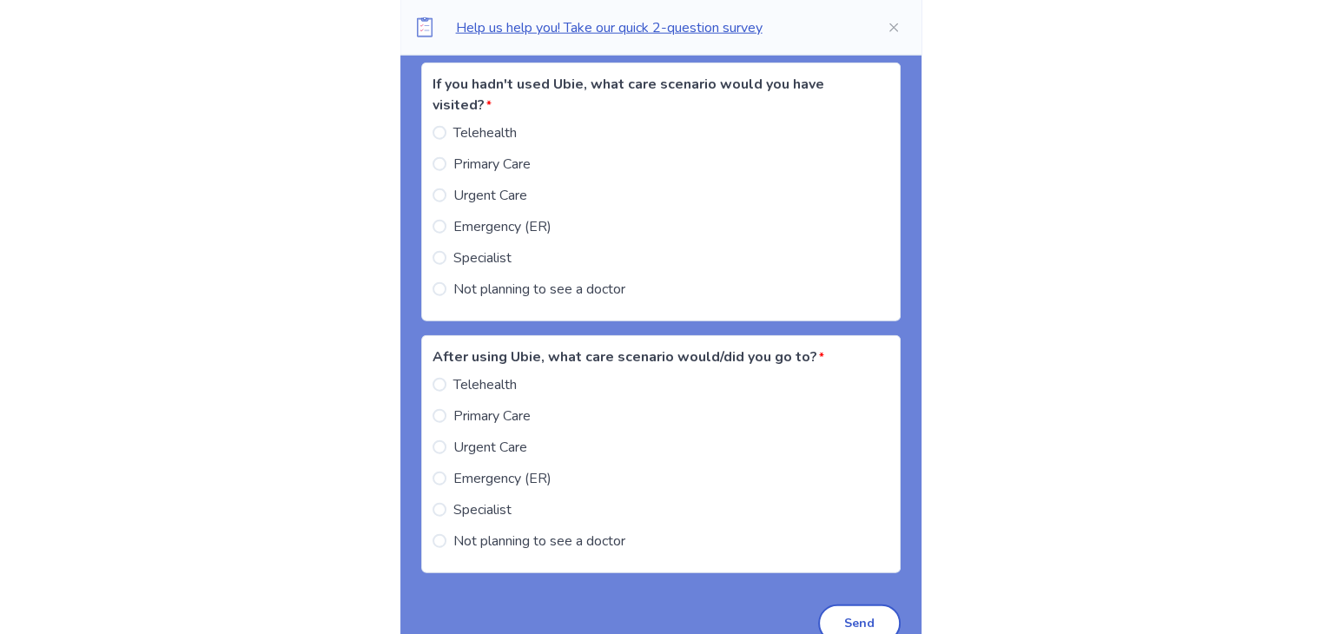
scroll to position [4135, 0]
